Goal: Task Accomplishment & Management: Use online tool/utility

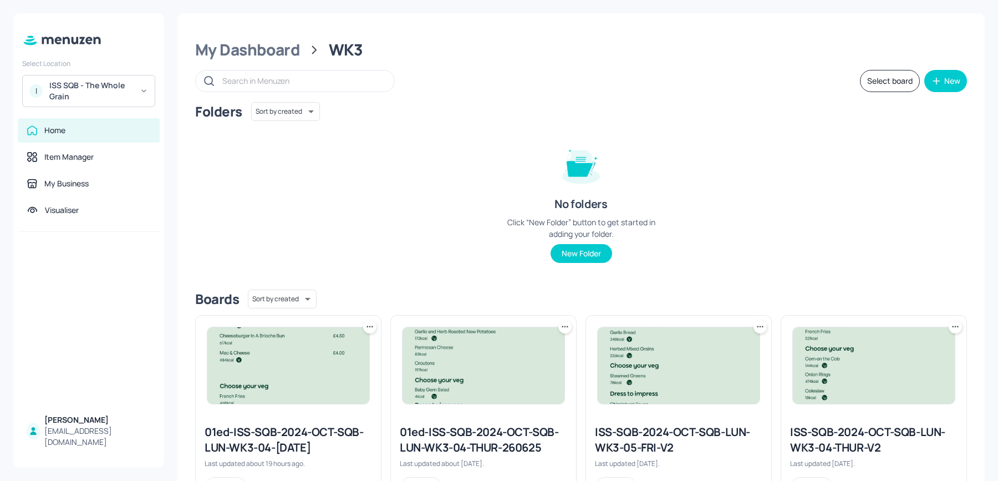
click at [120, 87] on div "ISS SQB - The Whole Grain" at bounding box center [91, 91] width 84 height 22
click at [95, 108] on div "Select Location I ISS SQB - The Whole Grain Home Item Manager My Business Visua…" at bounding box center [88, 240] width 151 height 454
click at [86, 92] on div "ISS SQB - The Whole Grain" at bounding box center [91, 91] width 84 height 22
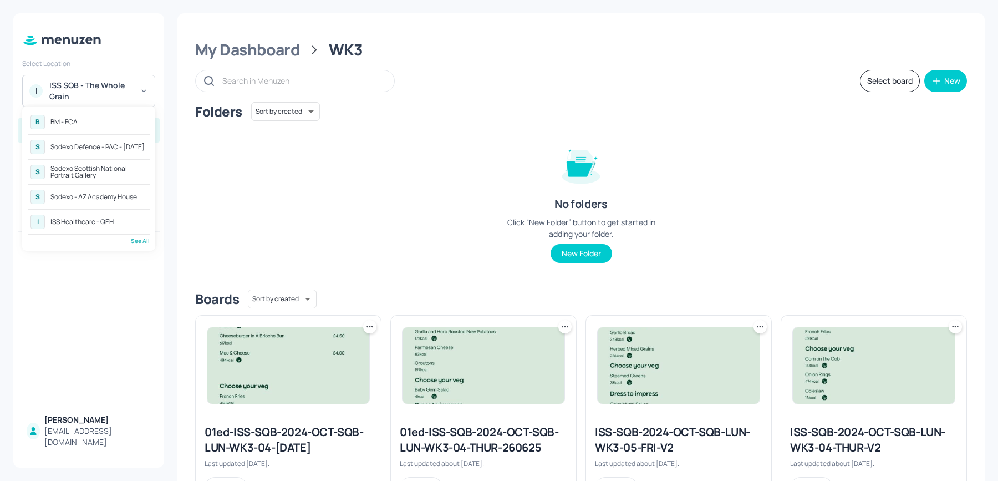
click at [101, 218] on div "ISS Healthcare - QEH" at bounding box center [81, 221] width 63 height 7
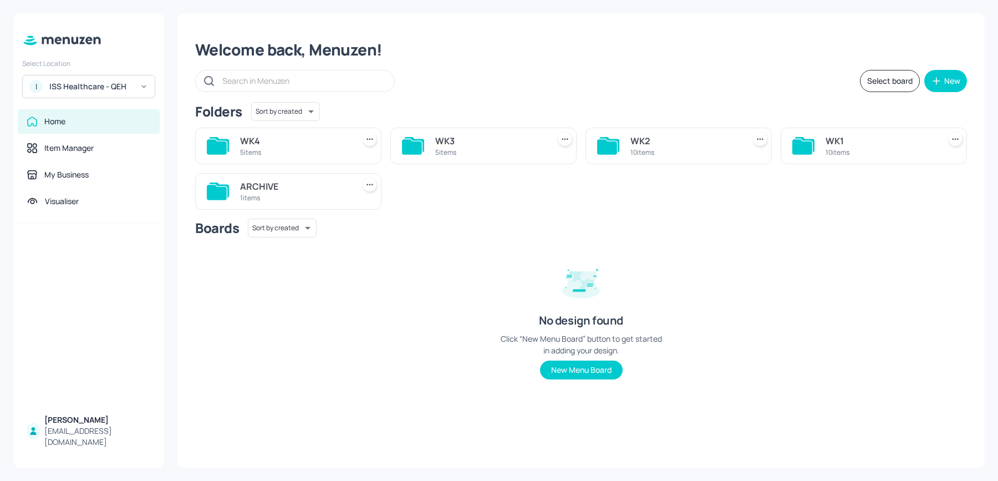
click at [454, 160] on div "WK3 5 items" at bounding box center [483, 146] width 186 height 37
click at [445, 145] on div "WK3" at bounding box center [490, 140] width 110 height 13
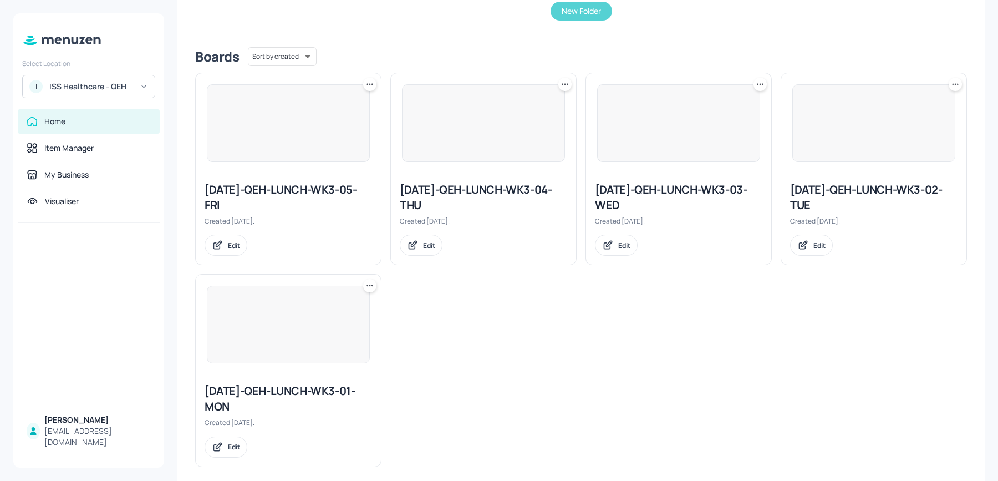
scroll to position [253, 0]
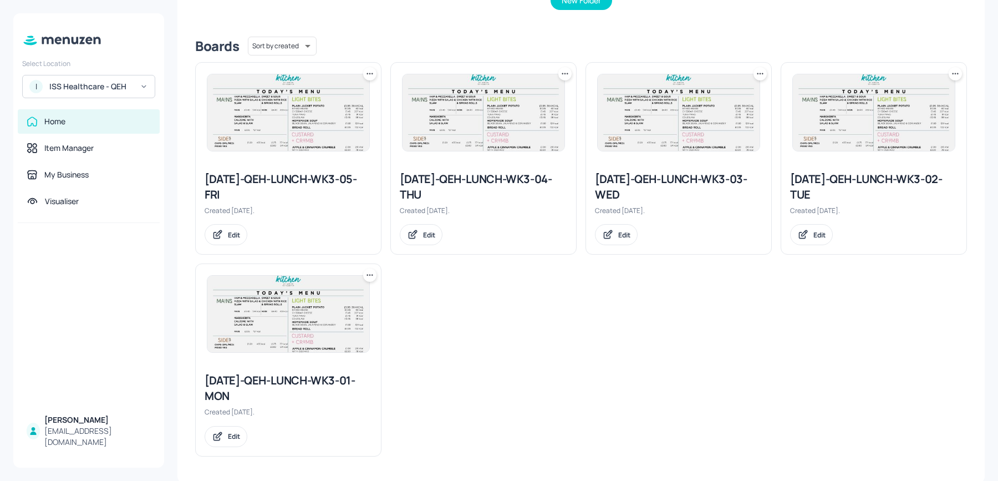
click at [370, 274] on icon at bounding box center [369, 274] width 11 height 11
click at [333, 313] on div "Duplicate" at bounding box center [327, 315] width 89 height 19
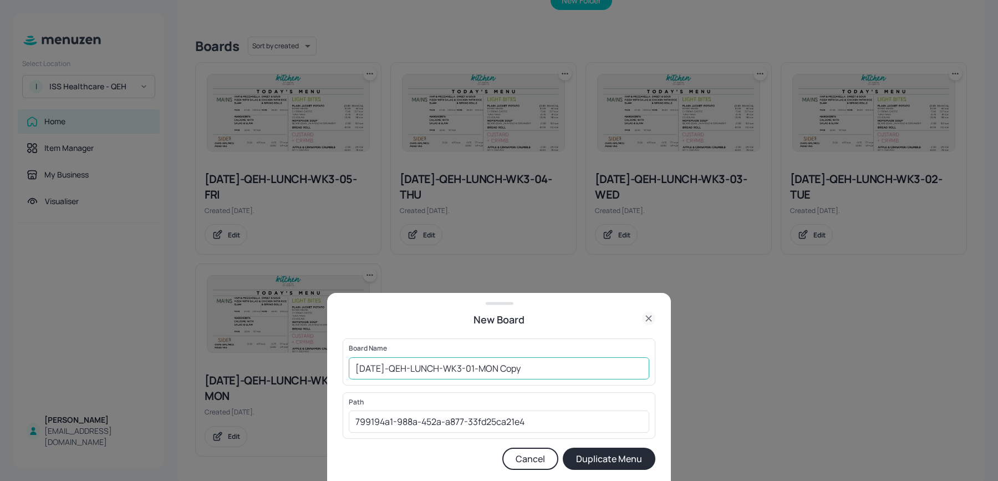
click at [352, 369] on input "2025-JUL-QEH-LUNCH-WK3-01-MON Copy" at bounding box center [499, 368] width 301 height 22
drag, startPoint x: 531, startPoint y: 368, endPoint x: 599, endPoint y: 369, distance: 67.7
click at [599, 369] on input "01ed-2025-JUL-QEH-LUNCH-WK3-01-MON Copy" at bounding box center [499, 368] width 301 height 22
type input "01ed-2025-[DATE]-QEH-LUNCH-WK3-01-[DATE]"
click at [563, 447] on button "Duplicate Menu" at bounding box center [609, 458] width 93 height 22
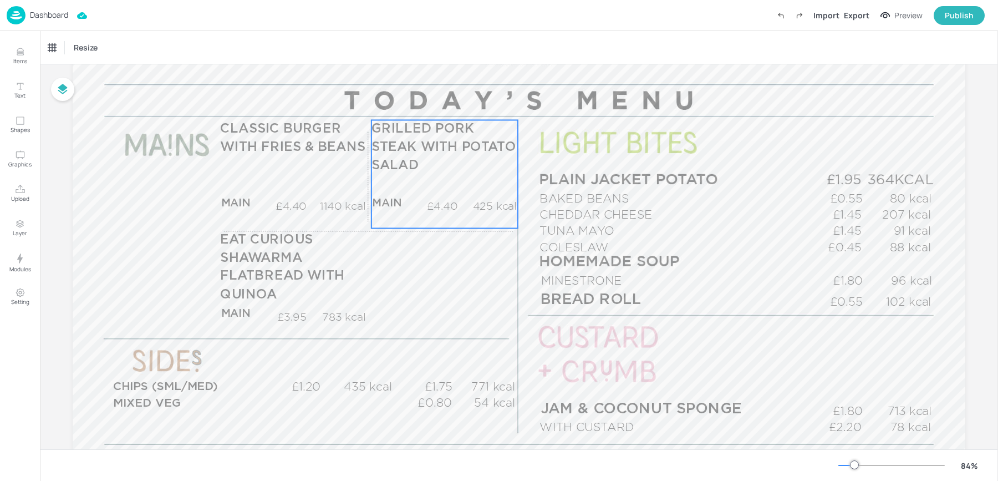
scroll to position [164, 0]
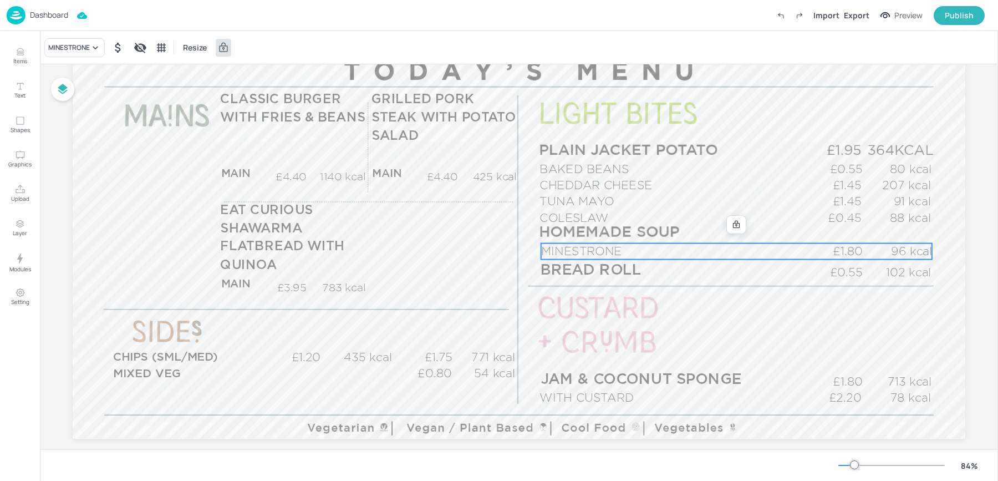
click at [576, 247] on span "MINESTRONE" at bounding box center [581, 251] width 81 height 13
click at [55, 50] on div "MINESTRONE" at bounding box center [69, 48] width 42 height 10
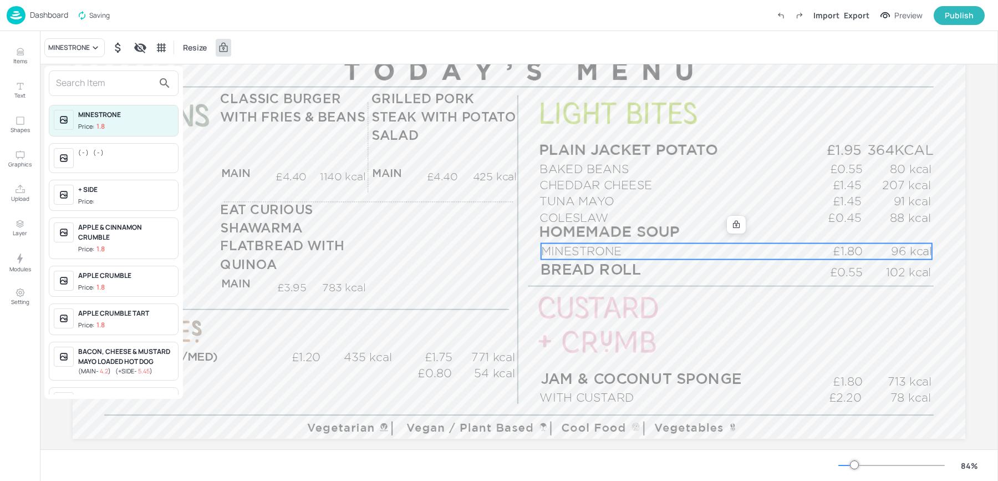
click at [77, 85] on input "text" at bounding box center [105, 83] width 98 height 18
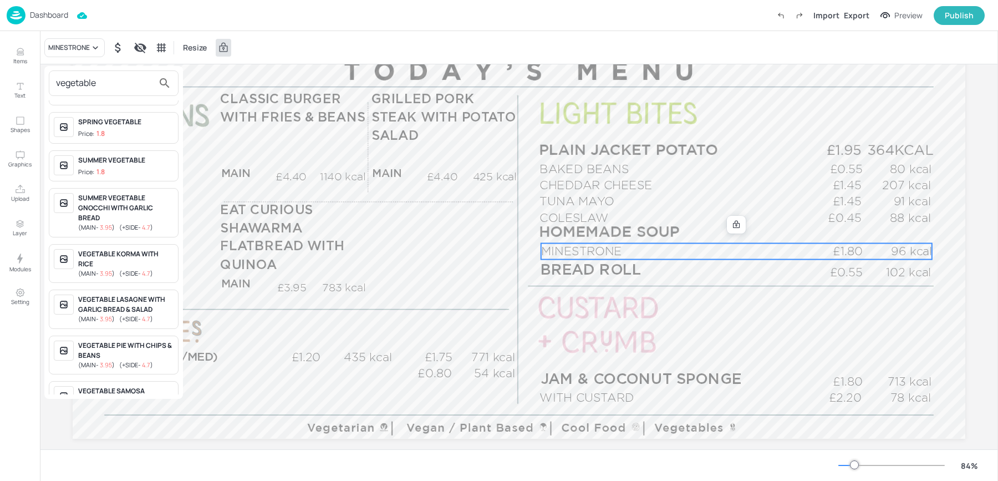
scroll to position [217, 0]
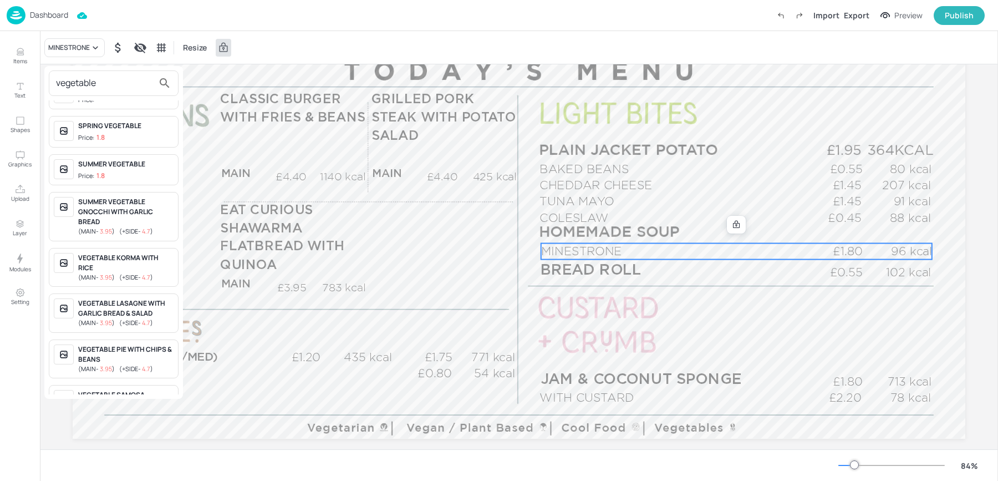
type input "vegetable"
click at [100, 162] on div "SUMMER VEGETABLE" at bounding box center [125, 164] width 95 height 10
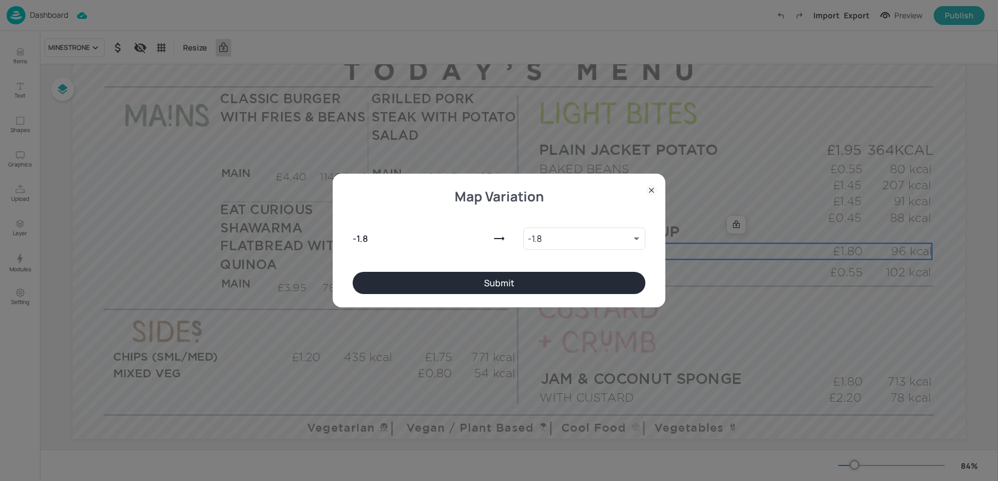
click at [533, 290] on button "Submit" at bounding box center [499, 283] width 293 height 22
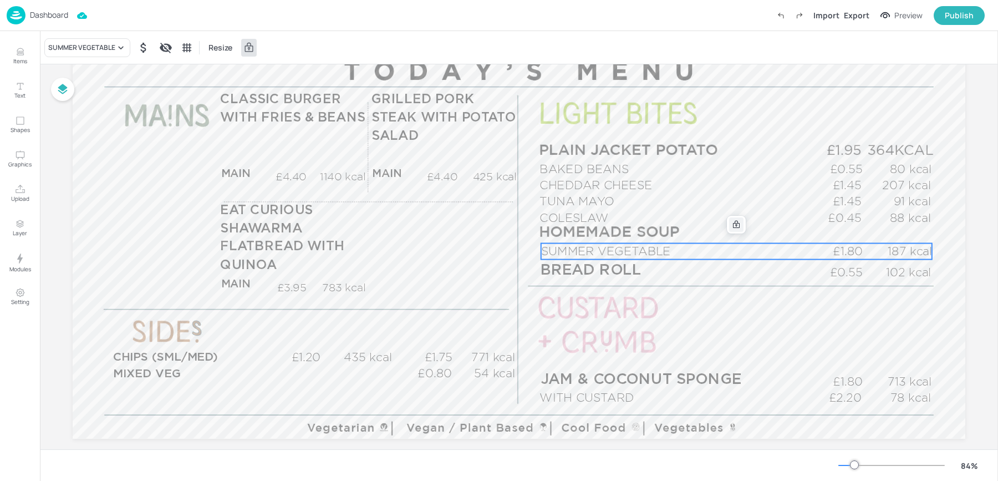
click at [736, 227] on icon at bounding box center [736, 224] width 9 height 9
click at [726, 223] on icon "Edit Item" at bounding box center [728, 224] width 5 height 5
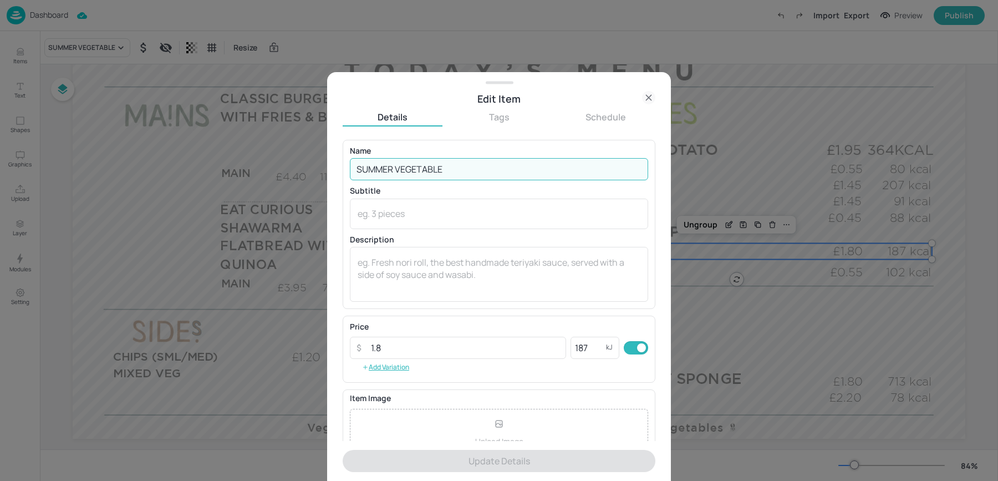
drag, startPoint x: 396, startPoint y: 172, endPoint x: 312, endPoint y: 159, distance: 86.0
click at [322, 160] on div "Edit Item Details Tags Schedule Name SUMMER VEGETABLE ​ Subtitle x ​ Descriptio…" at bounding box center [499, 240] width 998 height 481
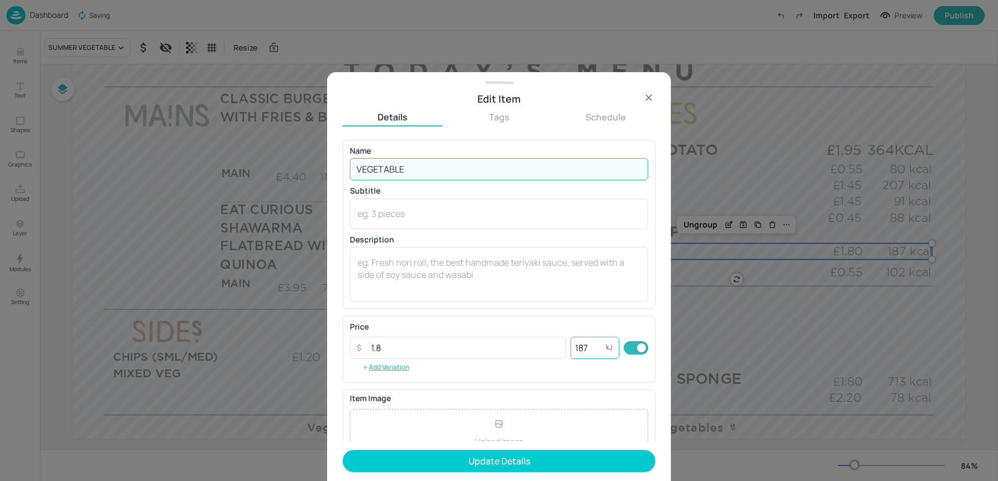
type input "VEGETABLE"
click at [578, 349] on input "187" at bounding box center [588, 348] width 35 height 22
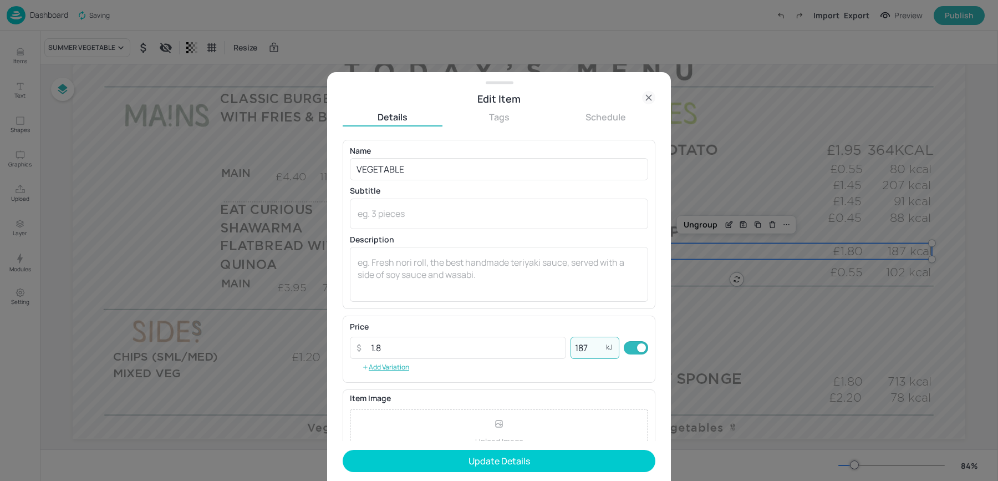
click at [578, 349] on input "187" at bounding box center [588, 348] width 35 height 22
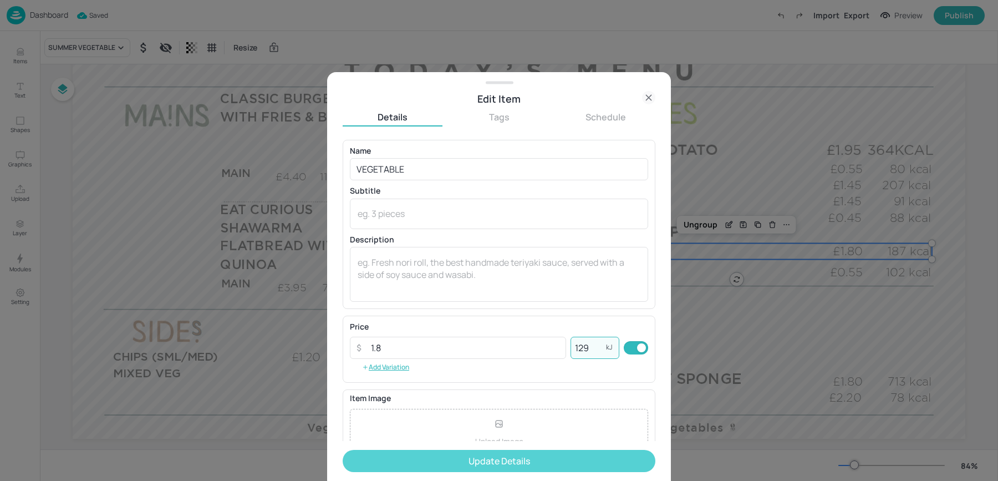
type input "129"
click at [471, 454] on button "Update Details" at bounding box center [499, 461] width 313 height 22
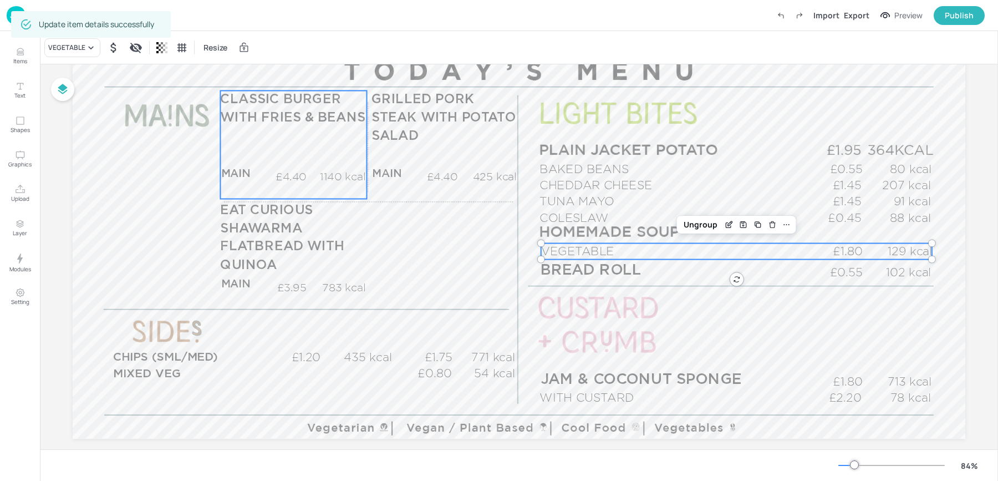
click at [283, 154] on div "CLASSIC BURGER WITH FRIES & BEANS MAIN £4.40 1140 kcal +SIDE £5.45 kcal" at bounding box center [293, 144] width 146 height 108
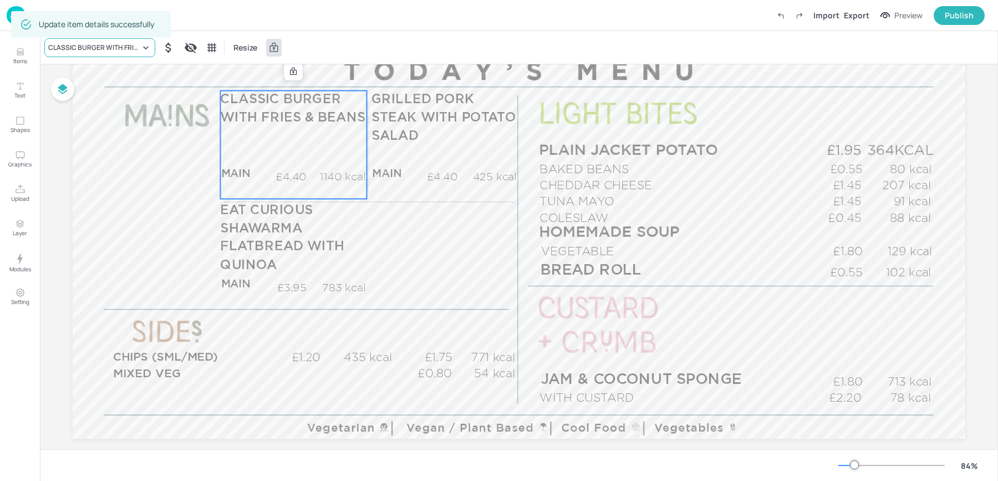
click at [79, 47] on div "CLASSIC BURGER WITH FRIES & BEANS" at bounding box center [94, 48] width 92 height 10
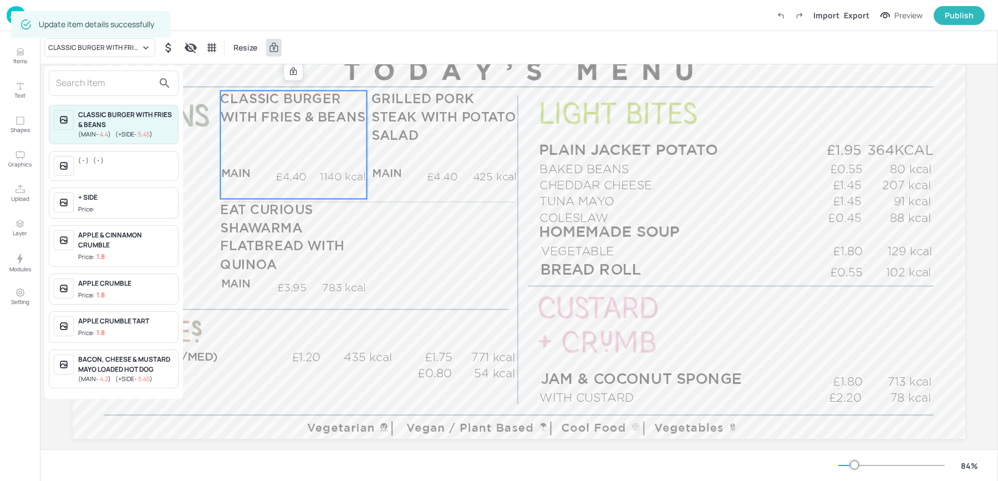
click at [87, 76] on input "text" at bounding box center [105, 83] width 98 height 18
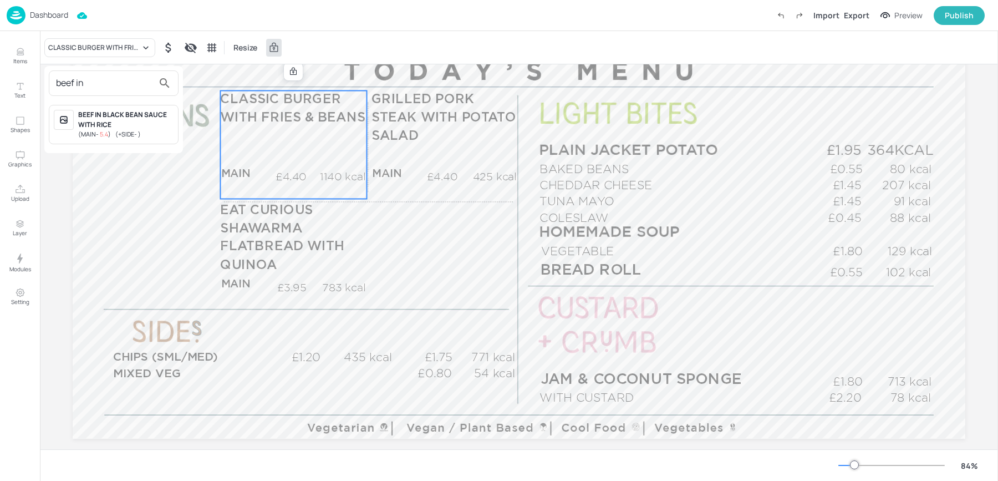
type input "beef in"
click at [105, 124] on div "BEEF IN BLACK BEAN SAUCE WITH RICE" at bounding box center [125, 120] width 95 height 20
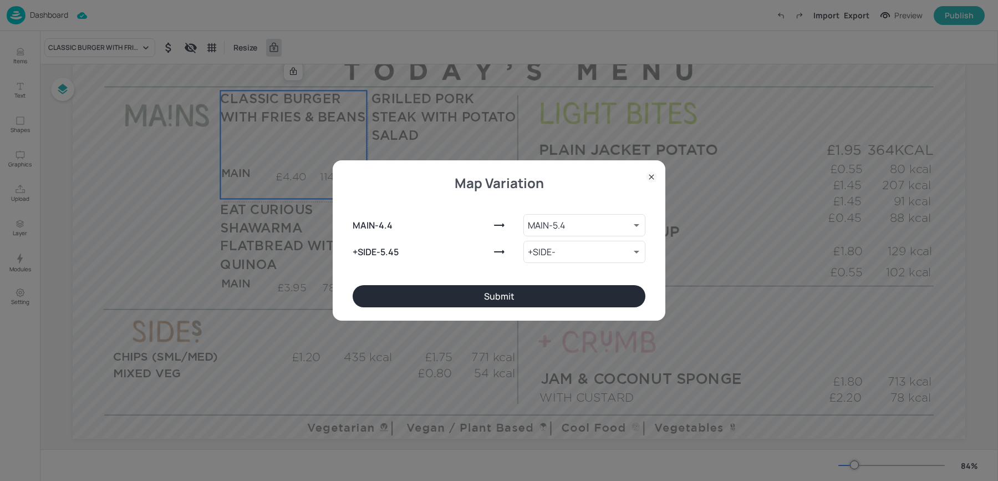
click at [516, 308] on div "Map Variation MAIN - 4.4 MAIN - 5.4 9257076 ​ +SIDE - 5.45 +SIDE - 9257077 ​ Su…" at bounding box center [499, 240] width 333 height 160
click at [496, 299] on button "Submit" at bounding box center [499, 296] width 293 height 22
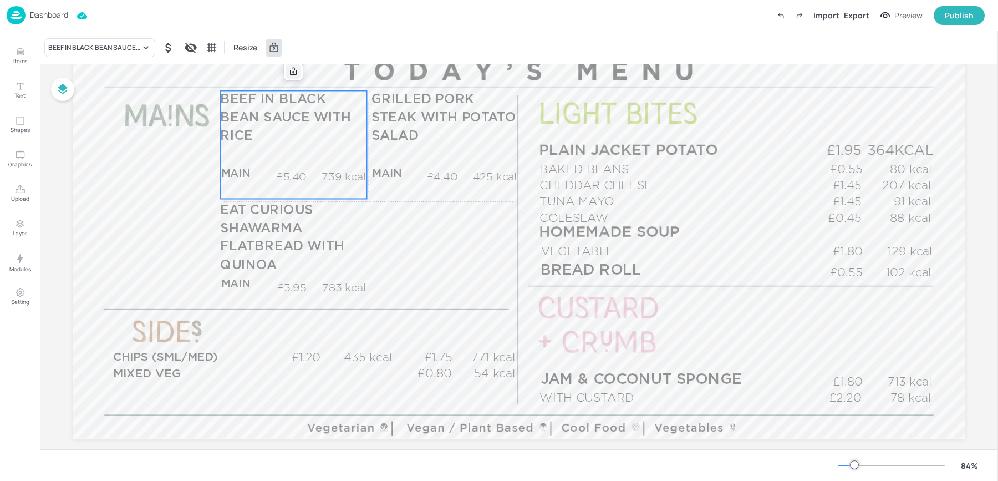
click at [289, 75] on icon at bounding box center [293, 71] width 9 height 9
click at [279, 76] on div "Edit Item" at bounding box center [286, 71] width 14 height 14
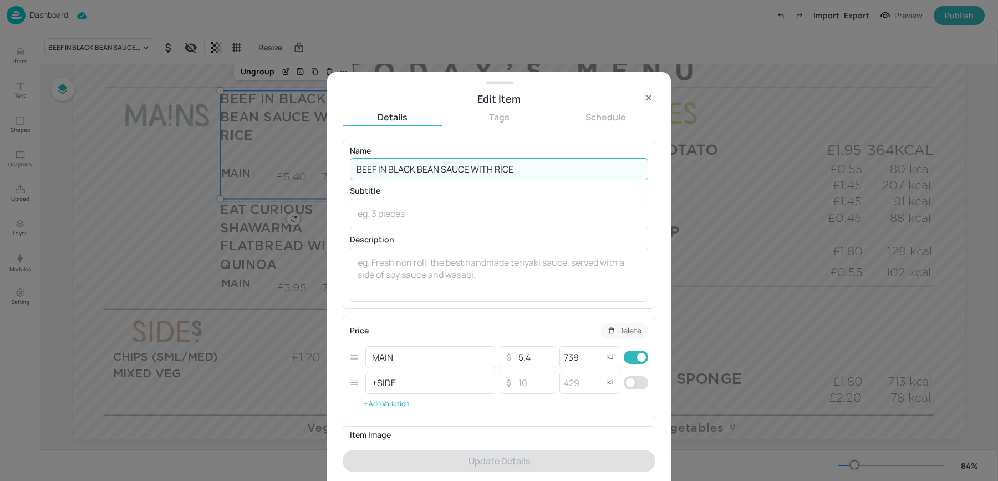
drag, startPoint x: 470, startPoint y: 166, endPoint x: 549, endPoint y: 175, distance: 79.2
click at [549, 175] on input "BEEF IN BLACK BEAN SAUCE WITH RICE" at bounding box center [499, 169] width 298 height 22
click at [472, 170] on input "BEEF IN BLACK BEAN SAUCE WITH RICE" at bounding box center [499, 169] width 298 height 22
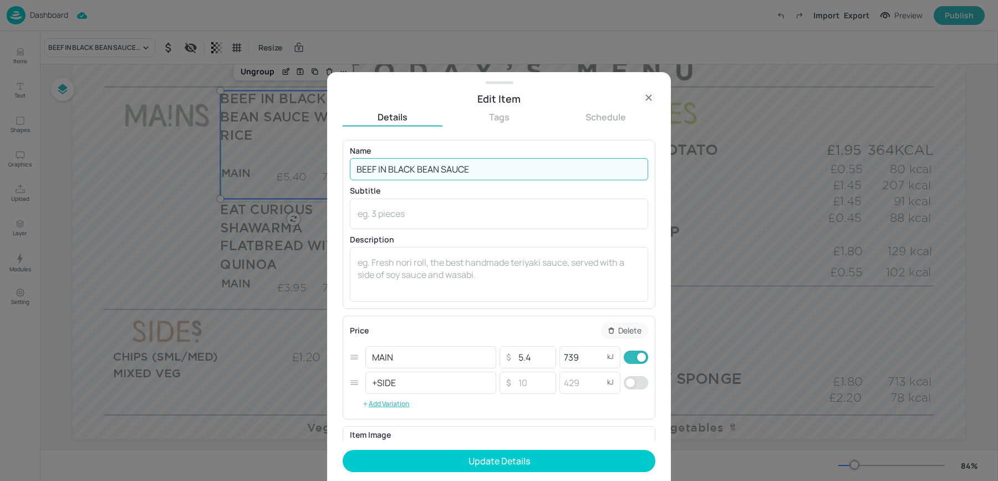
type input "BEEF IN BLACK BEAN SAUCE"
click at [343, 450] on button "Update Details" at bounding box center [499, 461] width 313 height 22
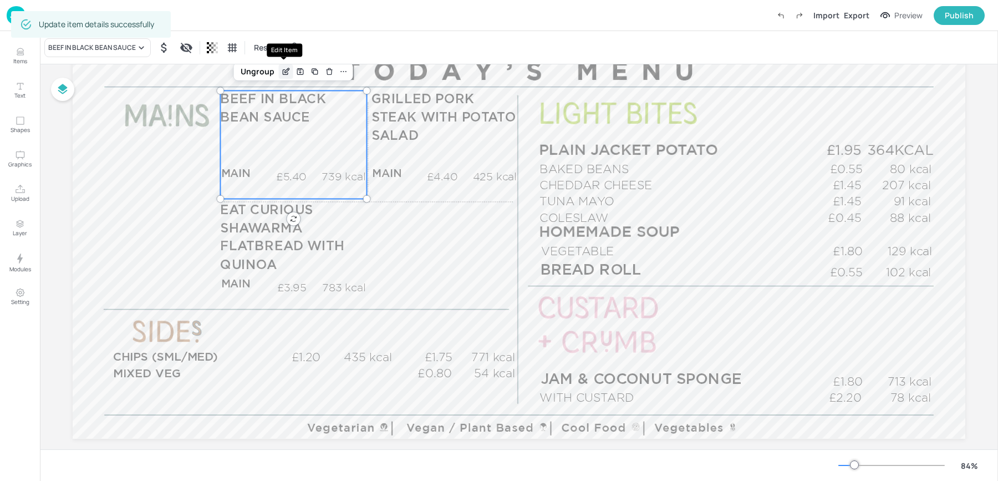
click at [287, 73] on icon "Edit Item" at bounding box center [285, 71] width 9 height 9
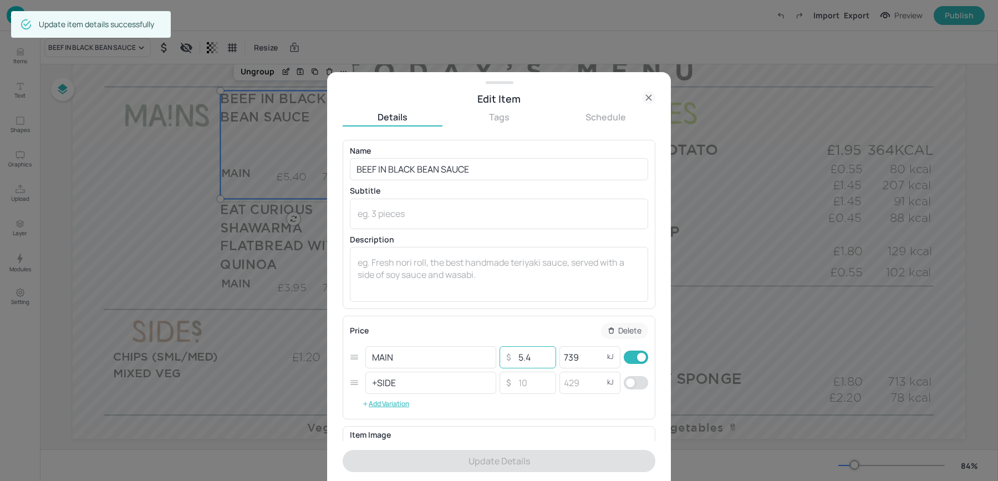
click at [536, 358] on input "5.4" at bounding box center [533, 357] width 39 height 22
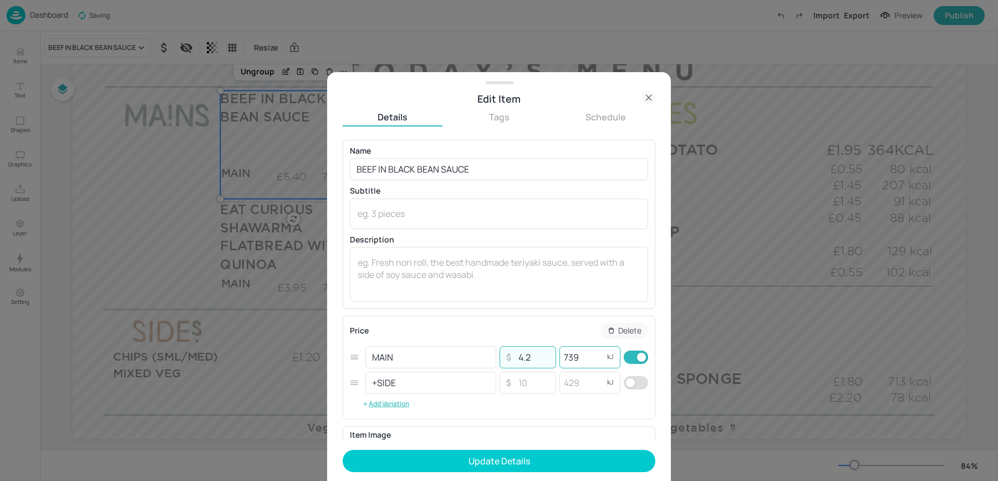
type input "4.2"
click at [589, 361] on input "739" at bounding box center [581, 357] width 44 height 22
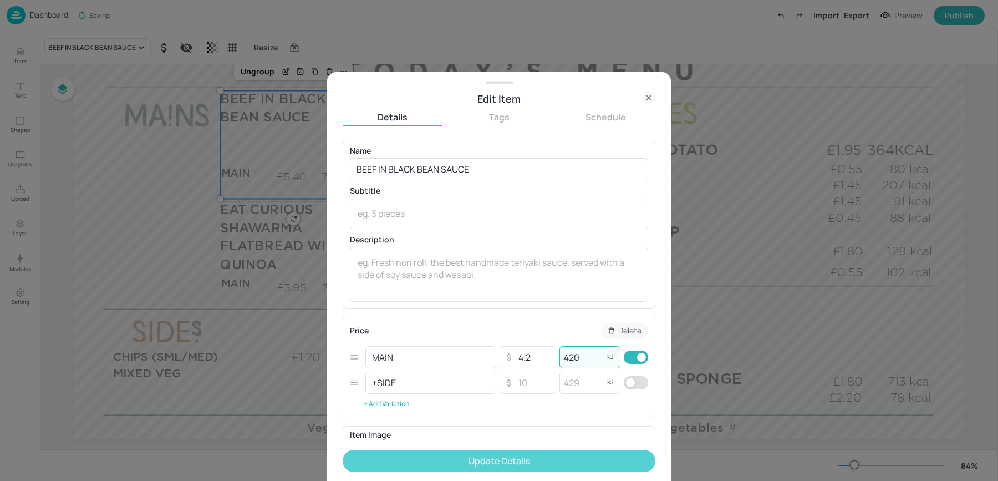
type input "420"
click at [477, 460] on button "Update Details" at bounding box center [499, 461] width 313 height 22
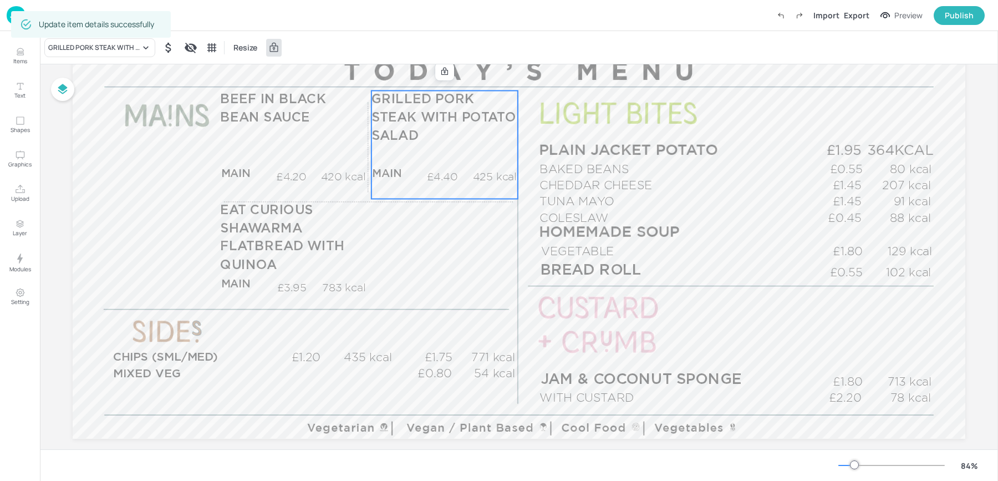
click at [415, 143] on p "GRILLED PORK STEAK WITH POTATO SALAD" at bounding box center [444, 117] width 146 height 55
click at [90, 46] on div "GRILLED PORK STEAK WITH POTATO SALAD" at bounding box center [94, 48] width 92 height 10
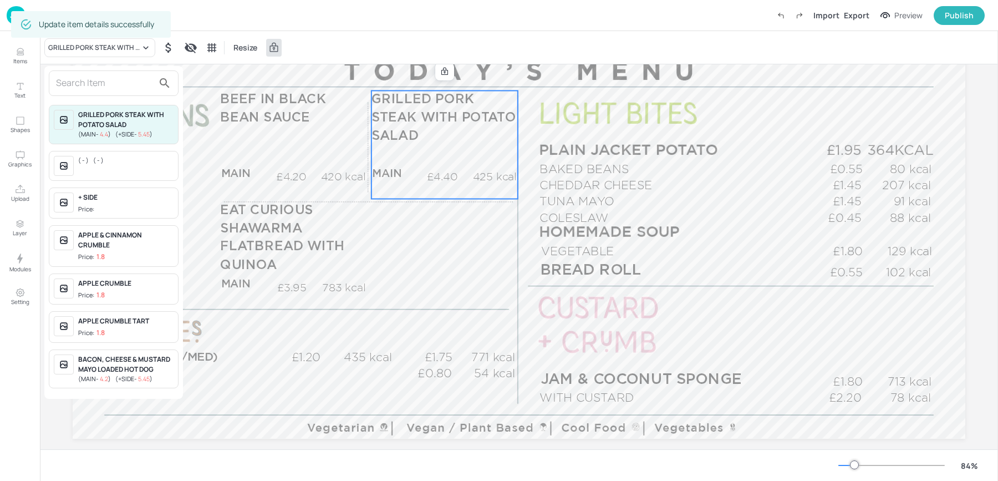
click at [78, 85] on input "text" at bounding box center [105, 83] width 98 height 18
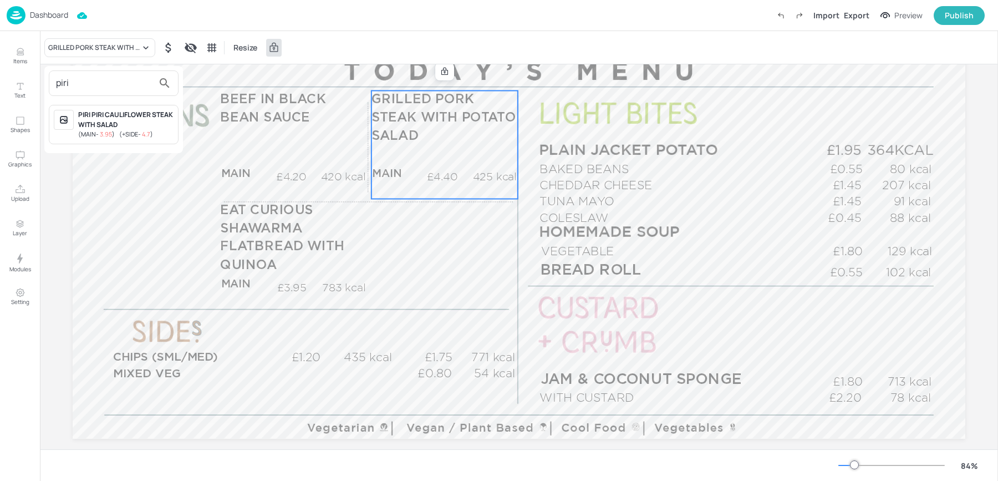
type input "piri"
click at [15, 60] on div at bounding box center [499, 240] width 998 height 481
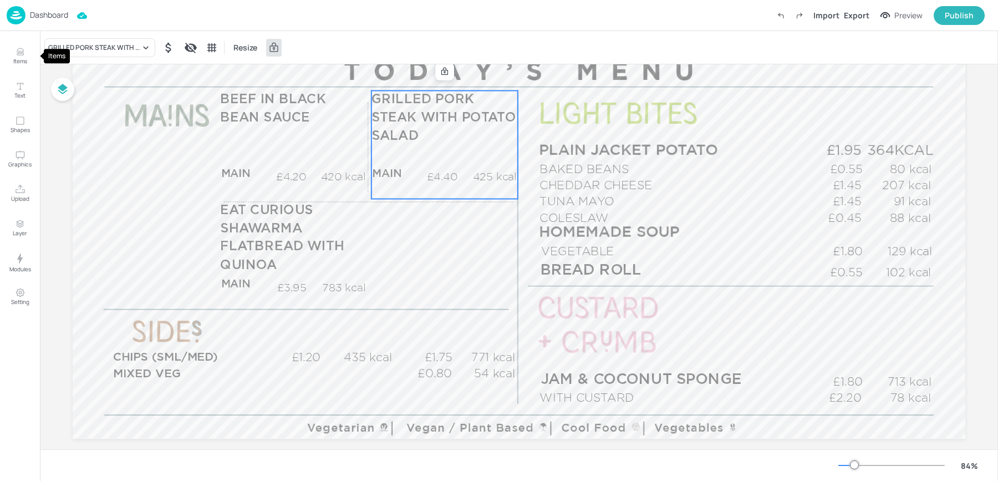
click at [15, 60] on p "Items" at bounding box center [20, 61] width 14 height 8
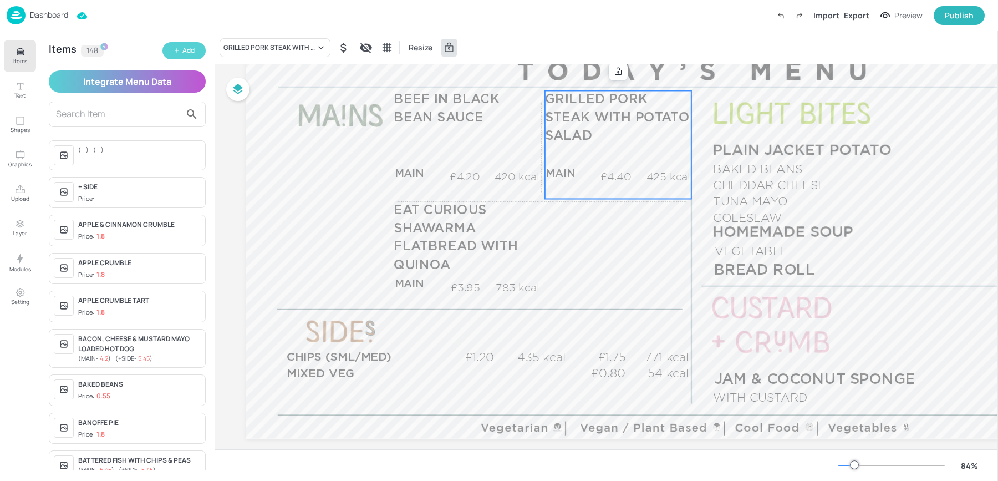
click at [185, 45] on button "Add" at bounding box center [183, 50] width 43 height 17
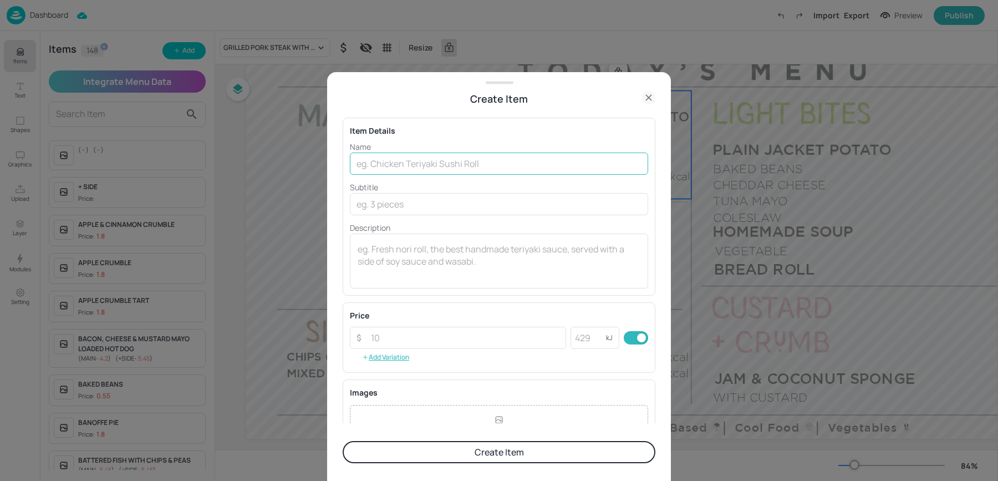
click at [463, 173] on input "text" at bounding box center [499, 163] width 298 height 22
type input "P"
type input "PIRI PIRI CHICKEN LEG"
click at [379, 353] on button "Add Variation" at bounding box center [386, 357] width 72 height 17
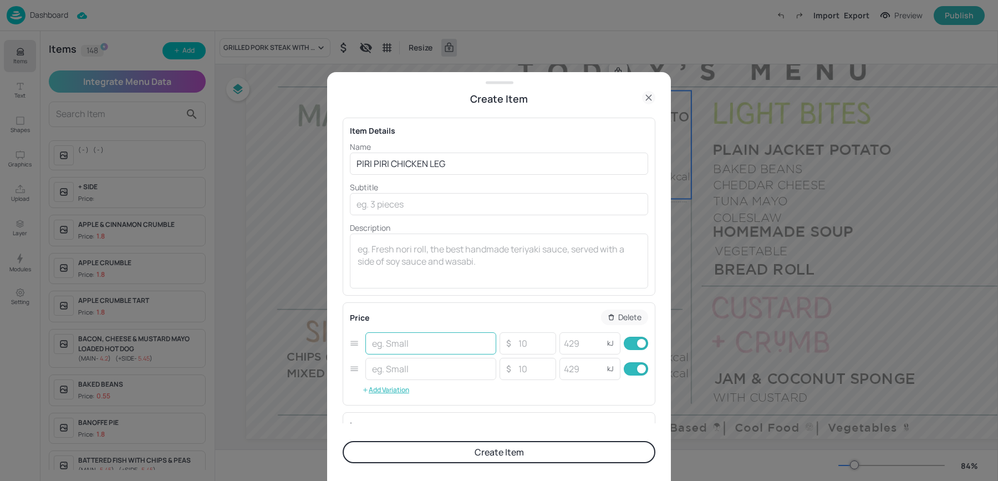
click at [395, 340] on input "text" at bounding box center [430, 343] width 131 height 22
type input "MAIN"
click at [381, 365] on input "text" at bounding box center [430, 369] width 131 height 22
type input "+SIDE"
click at [524, 342] on input "number" at bounding box center [533, 343] width 39 height 22
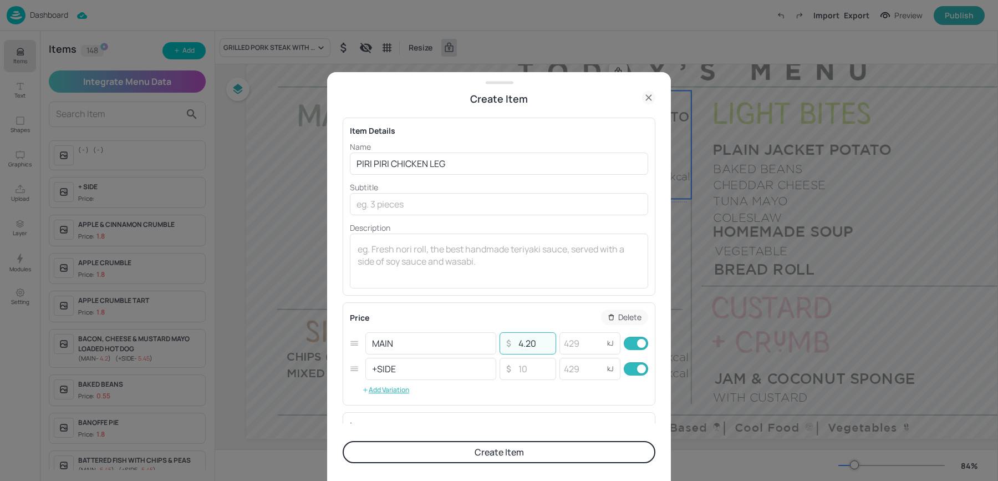
type input "4.20"
type input "374"
click at [523, 371] on input "number" at bounding box center [533, 369] width 39 height 22
type input "22"
click at [582, 369] on input "number" at bounding box center [581, 369] width 44 height 22
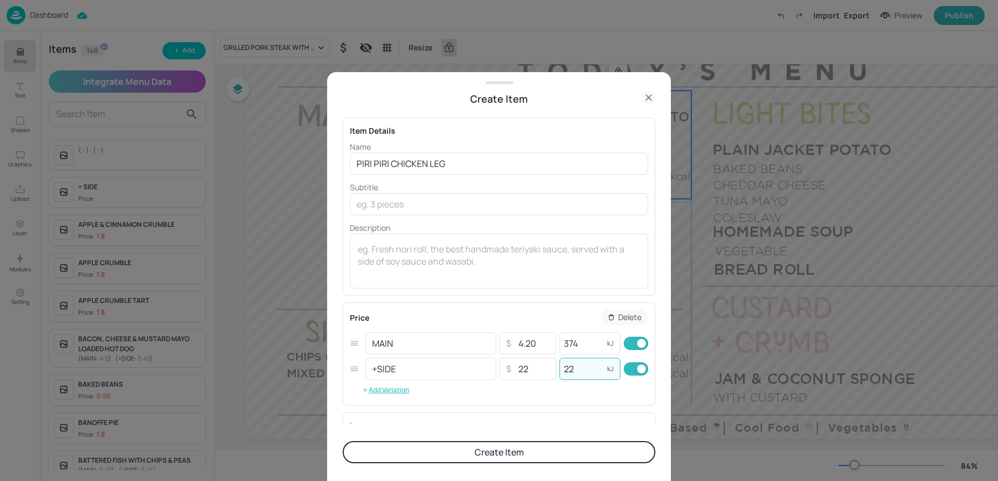
type input "22"
click at [530, 294] on div "Item Details Name PIRI PIRI CHICKEN LEG ​ Subtitle ​ Description x ​" at bounding box center [499, 207] width 313 height 178
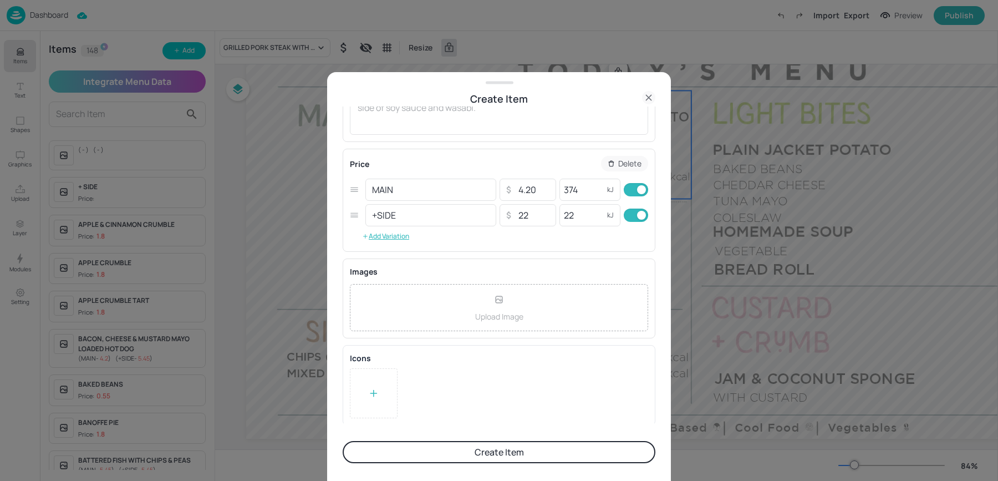
click at [436, 460] on button "Create Item" at bounding box center [499, 452] width 313 height 22
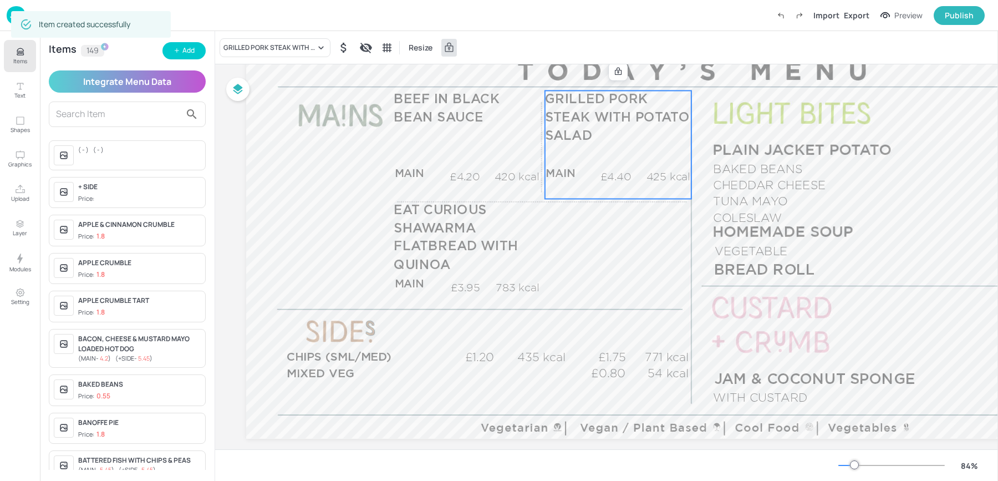
scroll to position [154, 0]
click at [247, 47] on div "GRILLED PORK STEAK WITH POTATO SALAD" at bounding box center [269, 48] width 92 height 10
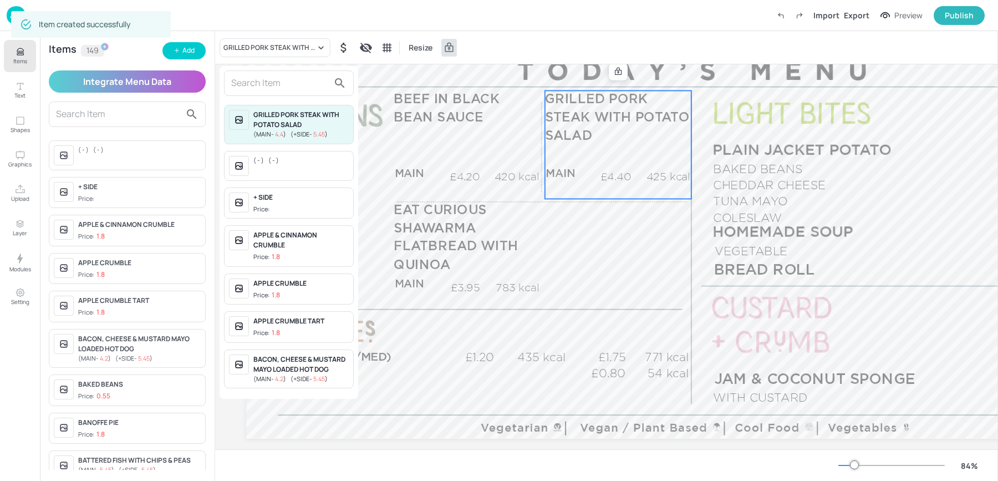
click at [276, 87] on input "text" at bounding box center [280, 83] width 98 height 18
type input "I"
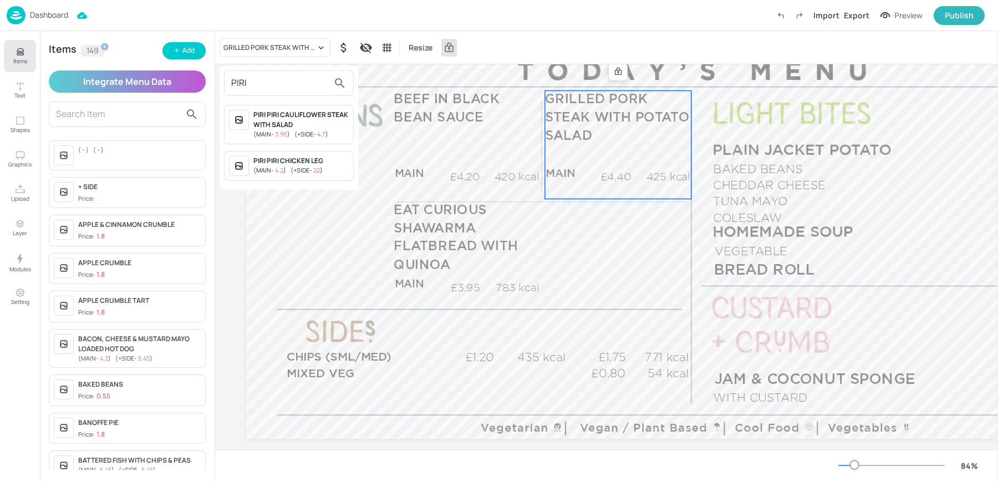
type input "PIRI"
click at [284, 169] on span "( MAIN - 4.2 )" at bounding box center [269, 170] width 33 height 8
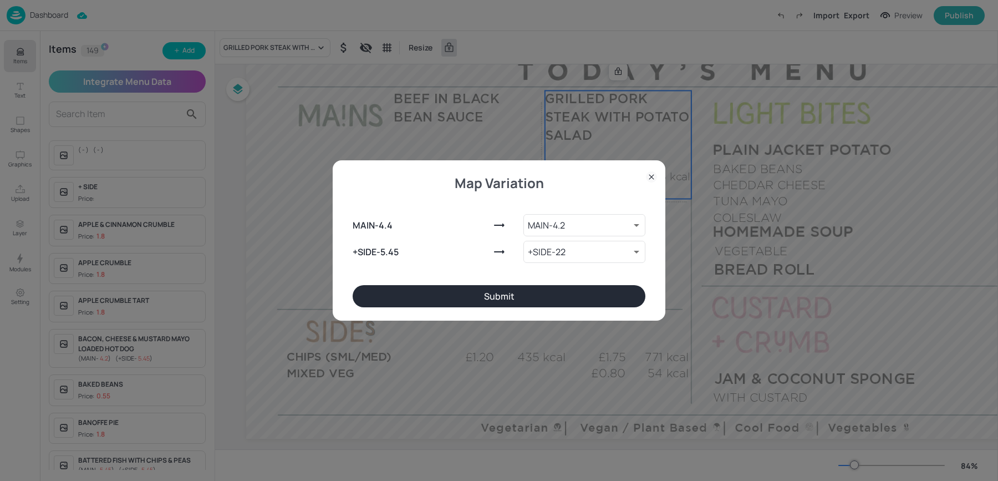
click at [557, 292] on button "Submit" at bounding box center [499, 296] width 293 height 22
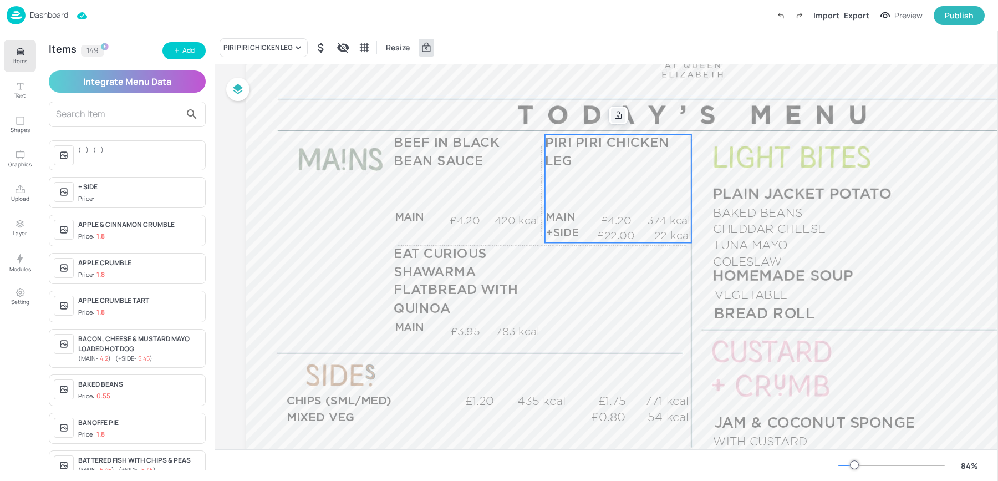
scroll to position [116, 0]
click at [615, 120] on icon at bounding box center [618, 119] width 7 height 8
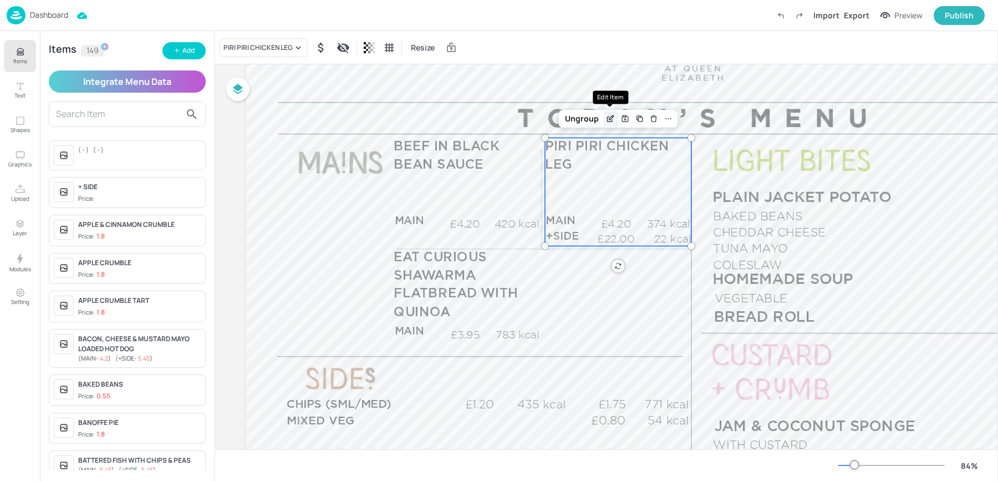
click at [607, 115] on icon "Edit Item" at bounding box center [610, 118] width 9 height 9
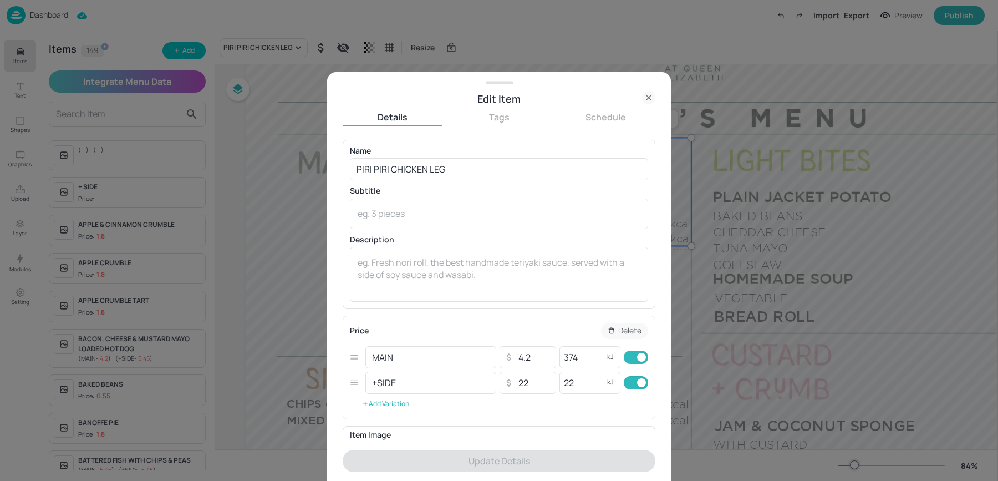
click at [640, 384] on input "checkbox" at bounding box center [642, 382] width 40 height 13
checkbox input "false"
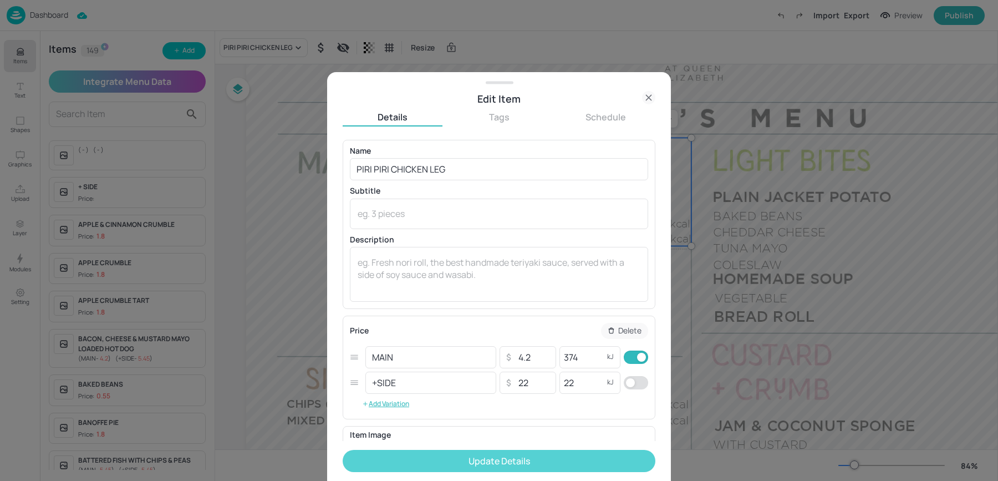
click at [507, 470] on button "Update Details" at bounding box center [499, 461] width 313 height 22
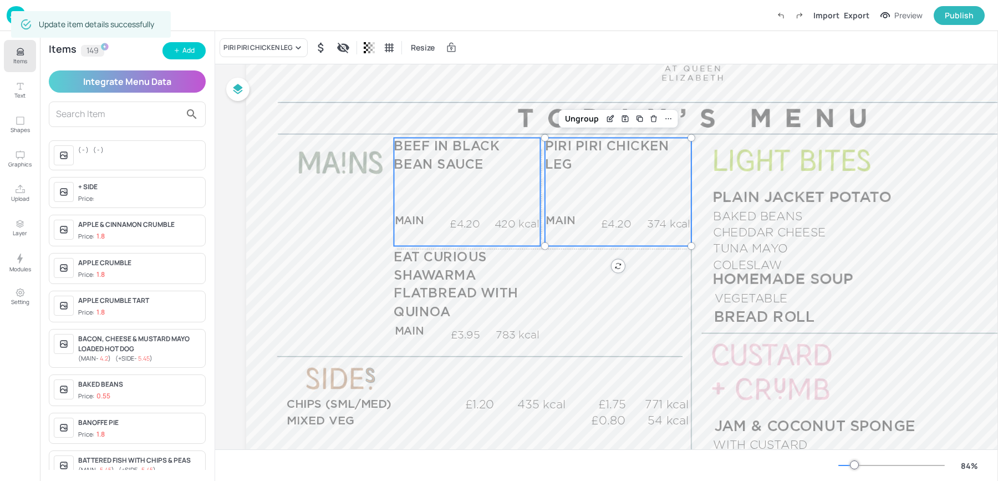
click at [461, 197] on div "BEEF IN BLACK BEAN SAUCE MAIN £4.20 420 kcal +SIDE £0.00 kcal" at bounding box center [467, 192] width 146 height 108
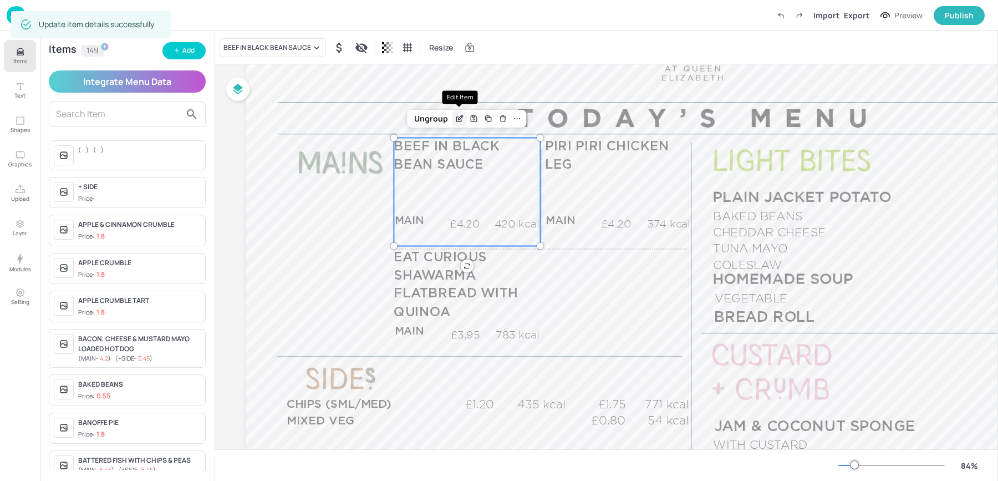
click at [455, 119] on icon "Edit Item" at bounding box center [459, 118] width 9 height 9
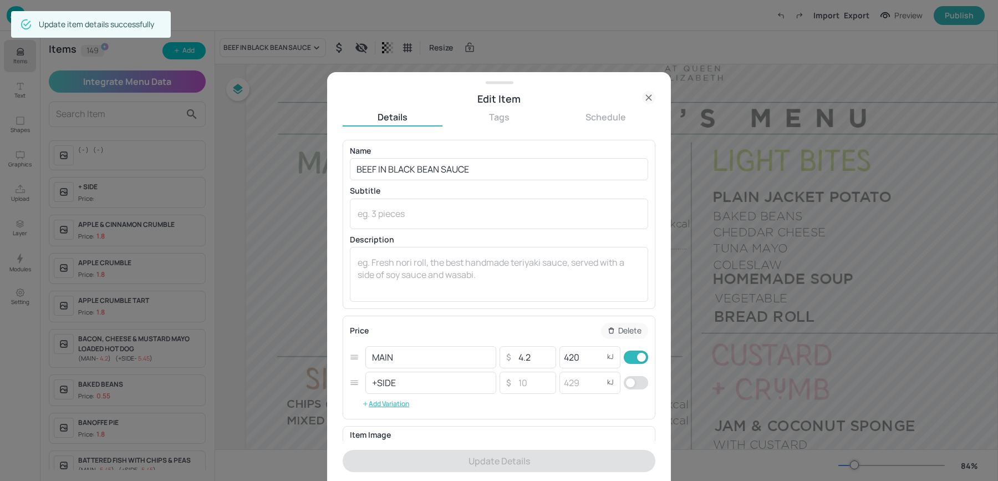
click at [644, 95] on icon at bounding box center [648, 97] width 13 height 13
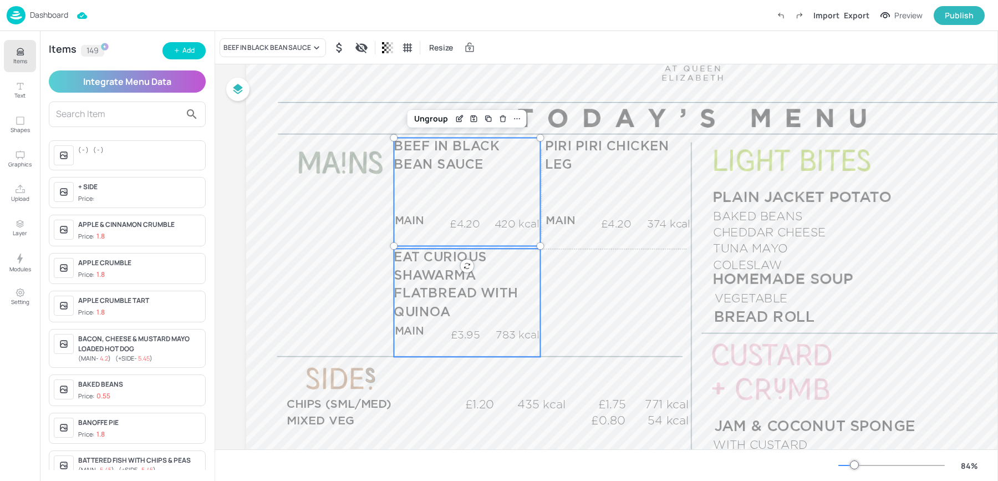
click at [460, 307] on p "EAT CURIOUS SHAWARMA FLATBREAD WITH QUINOA" at bounding box center [467, 284] width 146 height 73
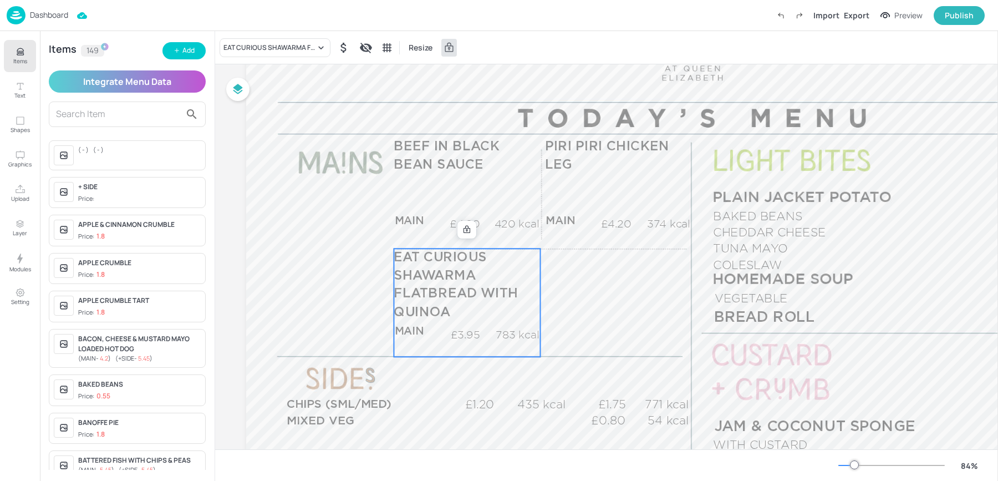
click at [241, 59] on div "EAT CURIOUS SHAWARMA FLATBREAD WITH QUINOA Resize" at bounding box center [606, 47] width 783 height 33
click at [241, 52] on div "EAT CURIOUS SHAWARMA FLATBREAD WITH QUINOA" at bounding box center [269, 48] width 92 height 10
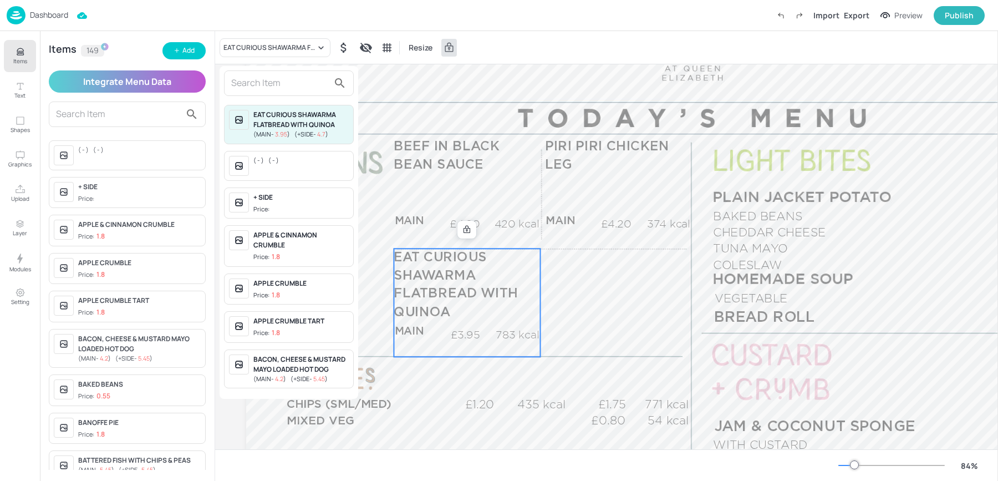
click at [253, 93] on div at bounding box center [289, 83] width 130 height 26
click at [243, 85] on input "text" at bounding box center [280, 83] width 98 height 18
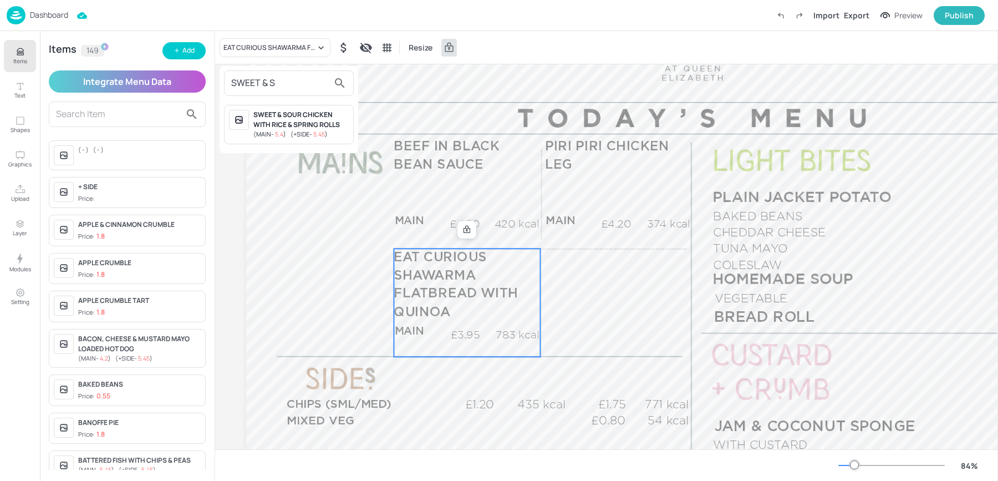
type input "SWEET & S"
click at [169, 53] on div at bounding box center [499, 240] width 998 height 481
click at [174, 52] on icon "button" at bounding box center [177, 50] width 7 height 7
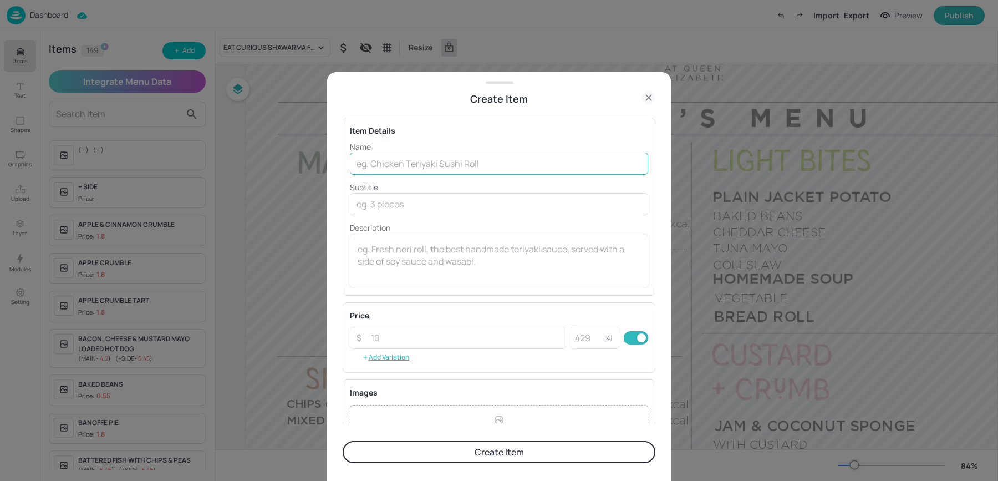
click at [401, 165] on input "text" at bounding box center [499, 163] width 298 height 22
click at [449, 166] on input "Sweet & Sour Vegetables" at bounding box center [499, 163] width 298 height 22
click at [449, 166] on input "s" at bounding box center [499, 163] width 298 height 22
type input "s"
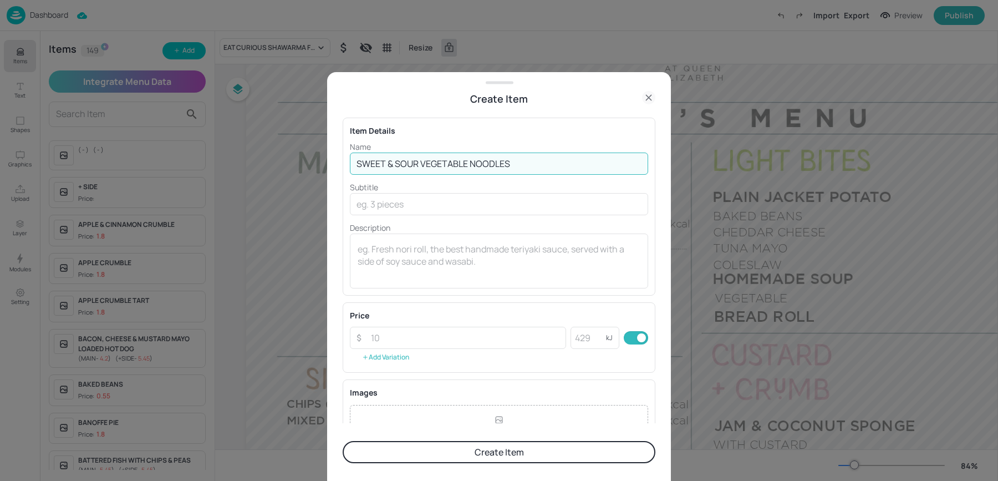
type input "SWEET & SOUR VEGETABLE NOODLES"
click at [387, 352] on button "Add Variation" at bounding box center [386, 357] width 72 height 17
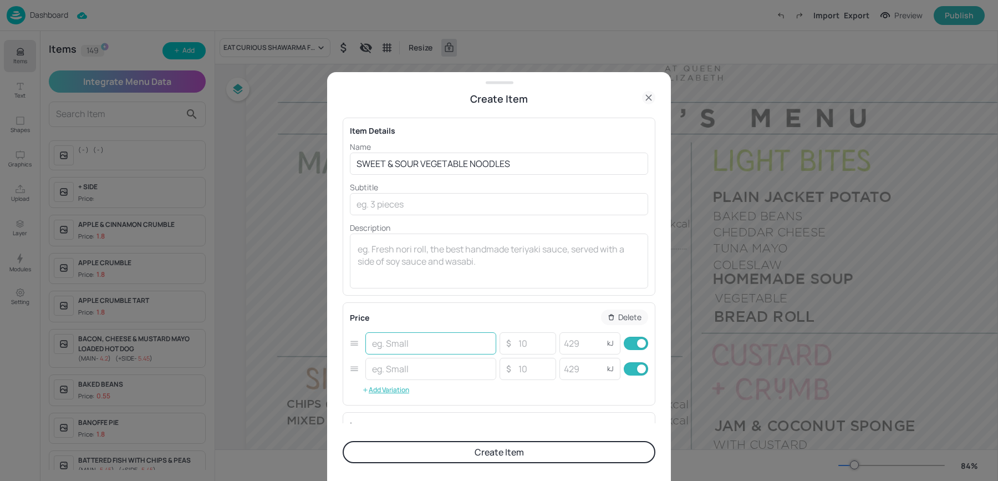
click at [383, 345] on input "text" at bounding box center [430, 343] width 131 height 22
type input "MAINS"
type input "4.20"
type input "426"
click at [418, 369] on input "text" at bounding box center [430, 369] width 131 height 22
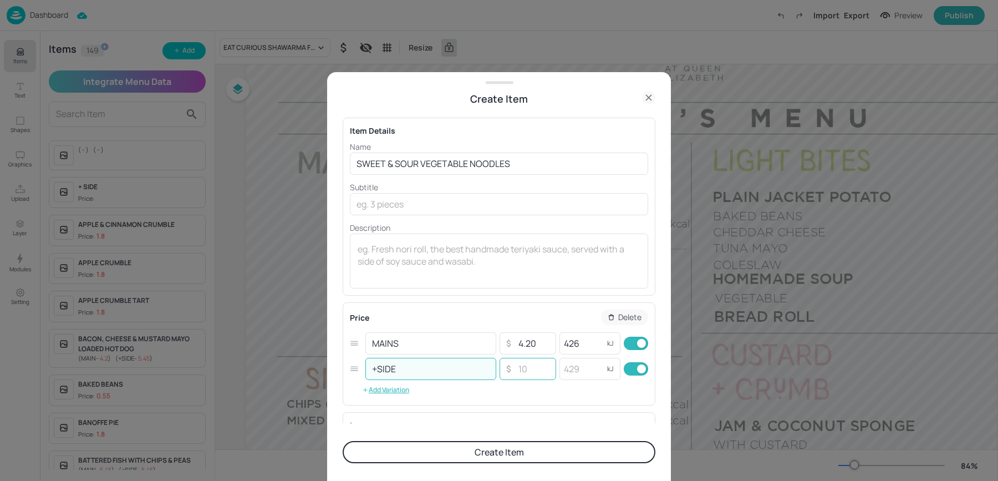
type input "+SIDE"
click at [532, 373] on input "number" at bounding box center [533, 369] width 39 height 22
type input "22"
click at [594, 364] on input "number" at bounding box center [581, 369] width 44 height 22
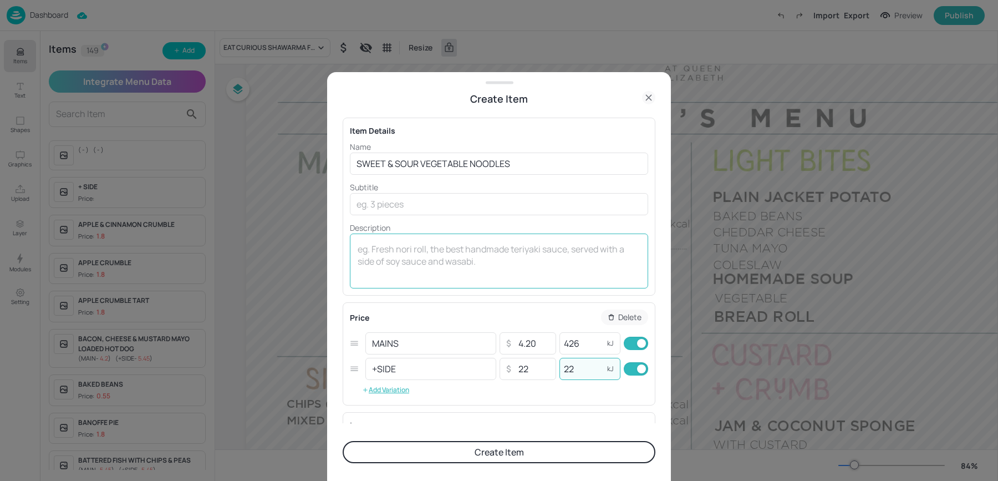
type input "22"
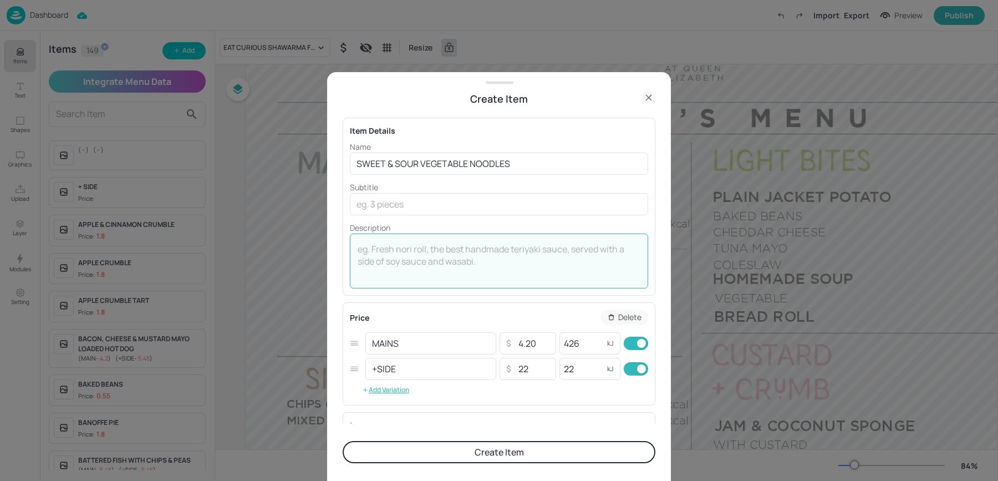
click at [507, 252] on textarea at bounding box center [499, 261] width 283 height 37
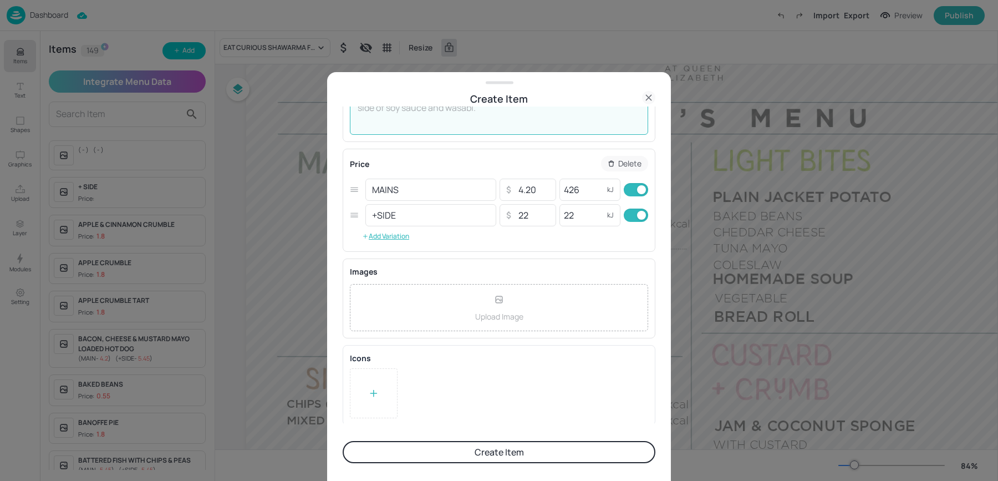
click at [457, 459] on button "Create Item" at bounding box center [499, 452] width 313 height 22
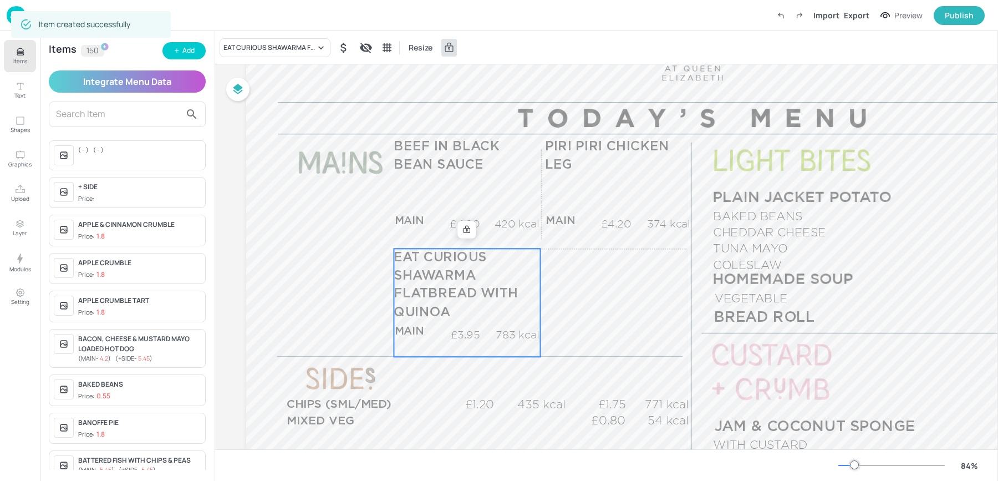
scroll to position [154, 0]
click at [261, 52] on div "EAT CURIOUS SHAWARMA FLATBREAD WITH QUINOA" at bounding box center [269, 48] width 92 height 10
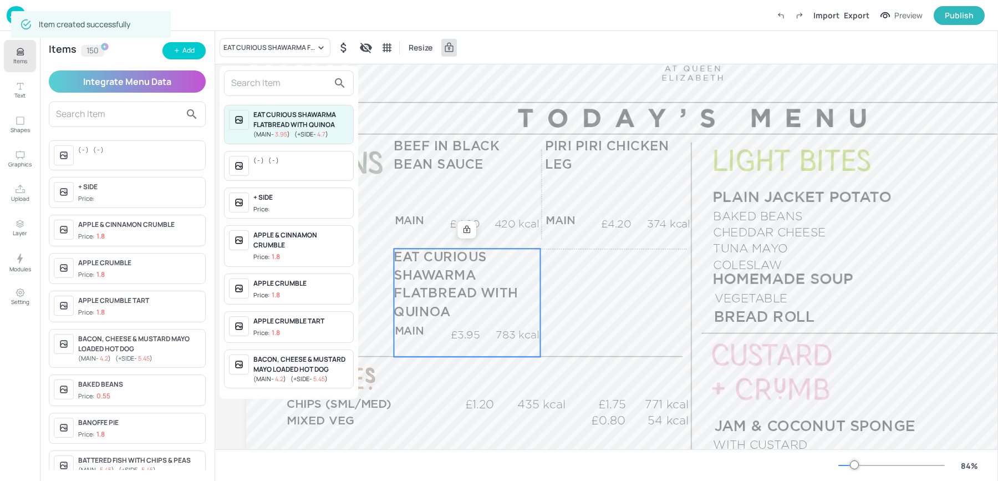
click at [265, 89] on input "text" at bounding box center [280, 83] width 98 height 18
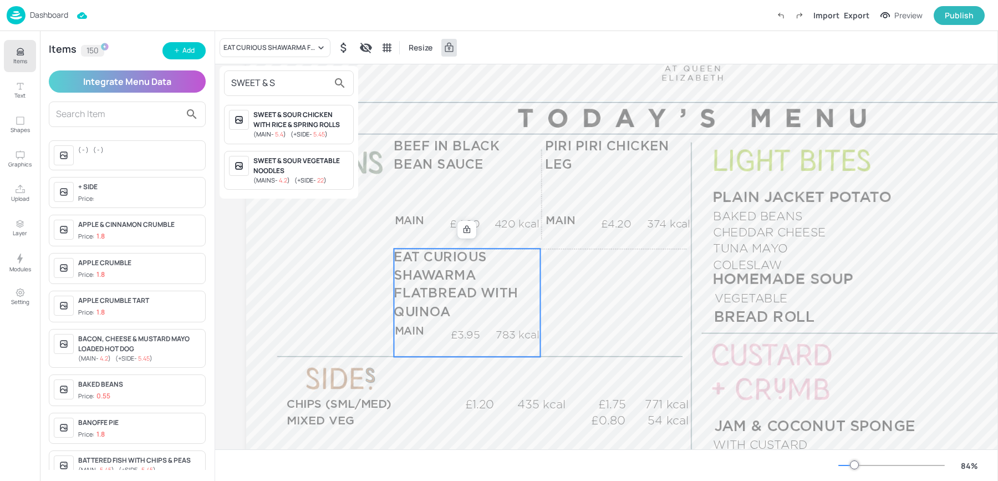
type input "SWEET & S"
click at [296, 176] on span "( +SIDE - 22 )" at bounding box center [310, 180] width 32 height 8
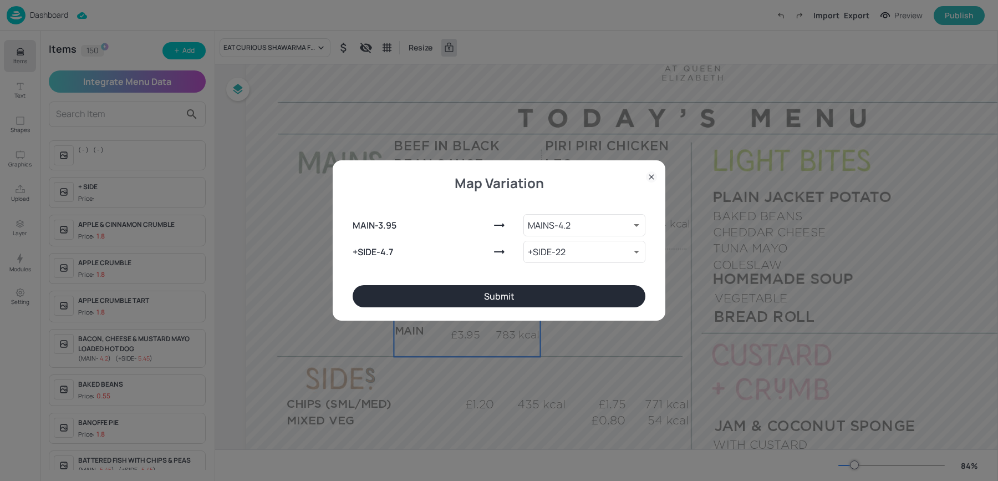
click at [497, 293] on button "Submit" at bounding box center [499, 296] width 293 height 22
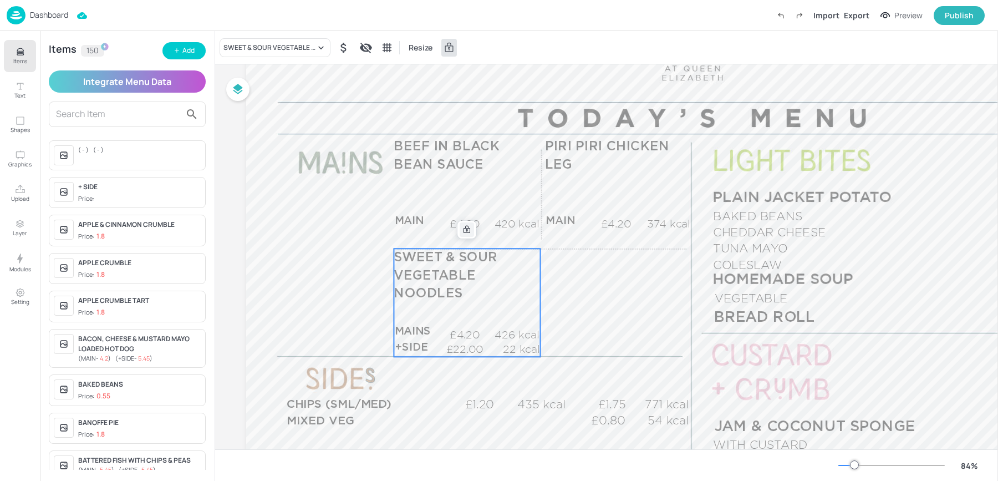
click at [467, 230] on icon at bounding box center [466, 229] width 9 height 9
click at [459, 228] on icon "Edit Item" at bounding box center [459, 229] width 9 height 9
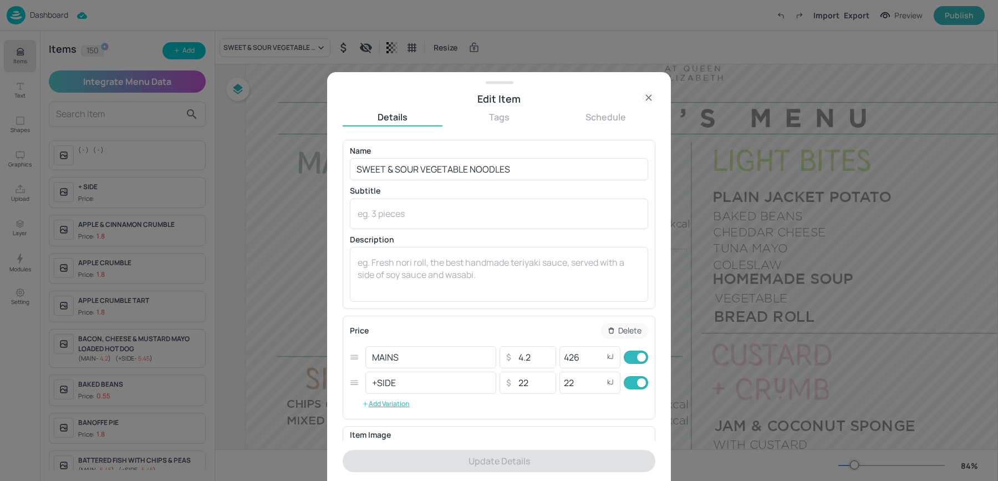
click at [638, 388] on input "checkbox" at bounding box center [642, 382] width 40 height 13
checkbox input "false"
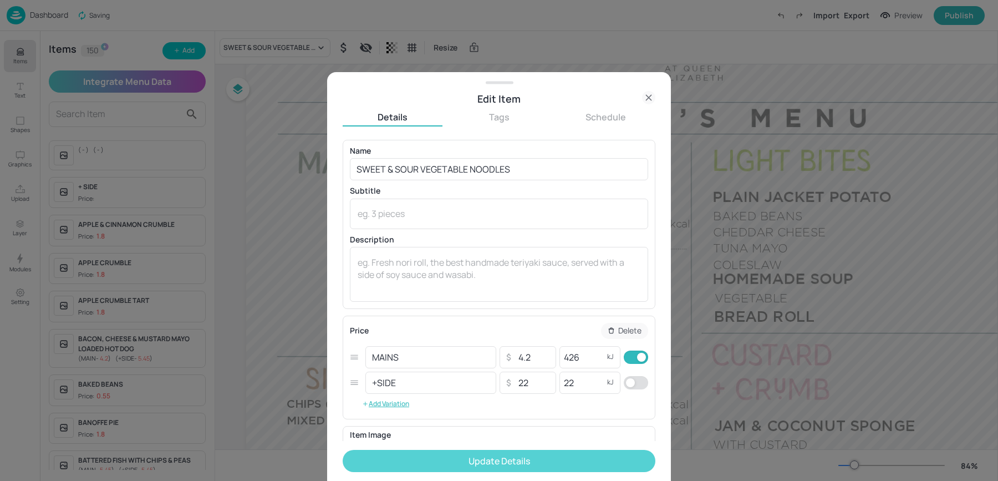
click at [525, 467] on button "Update Details" at bounding box center [499, 461] width 313 height 22
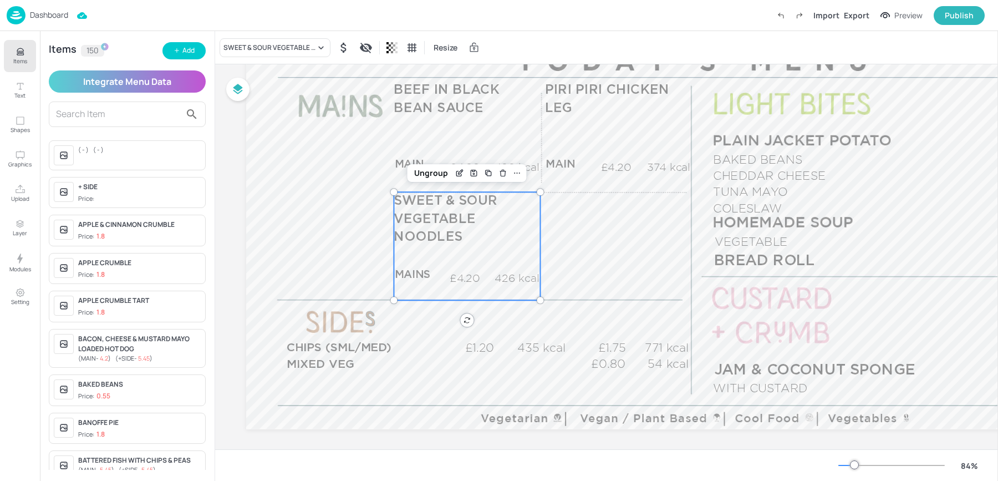
scroll to position [183, 0]
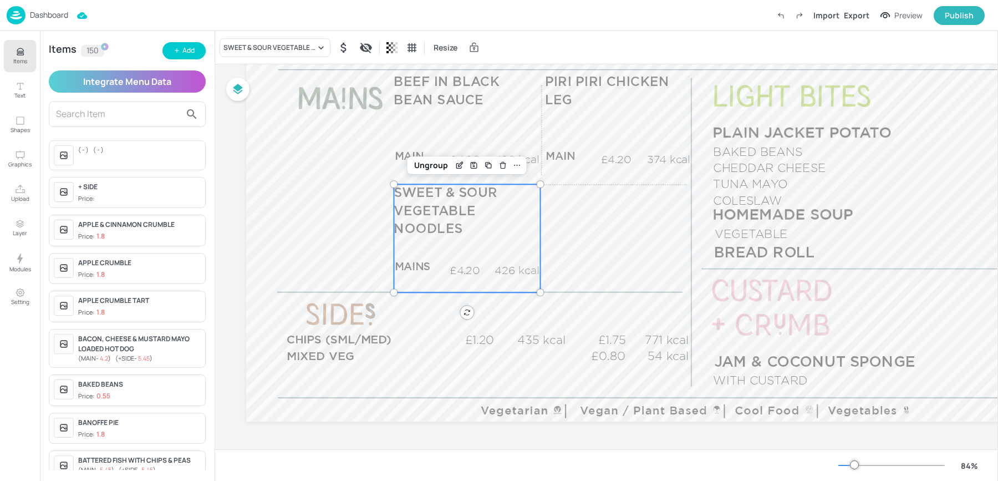
click at [335, 339] on span "CHIPS (SML/MED)" at bounding box center [339, 340] width 105 height 12
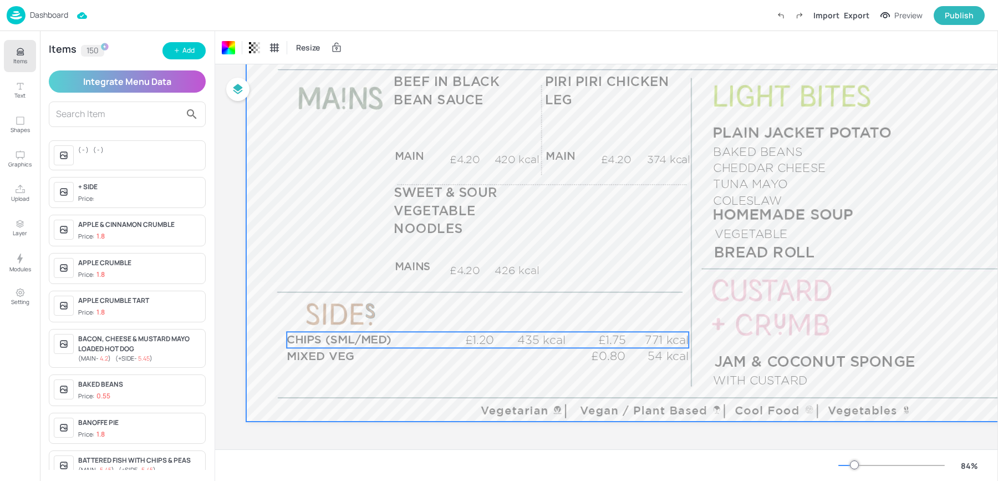
click at [335, 339] on span "CHIPS (SML/MED)" at bounding box center [339, 340] width 105 height 12
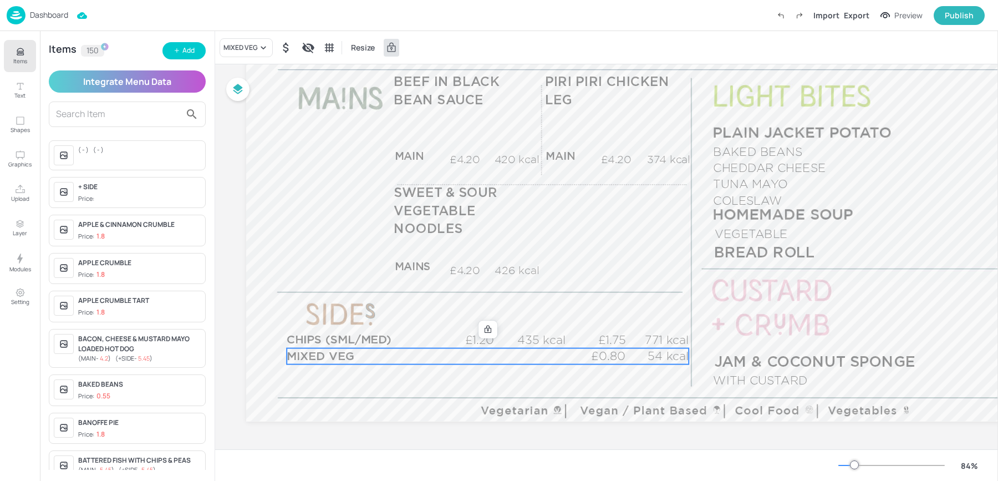
click at [349, 348] on p "MIXED VEG" at bounding box center [358, 356] width 142 height 16
click at [232, 54] on div "MIXED VEG" at bounding box center [246, 47] width 53 height 19
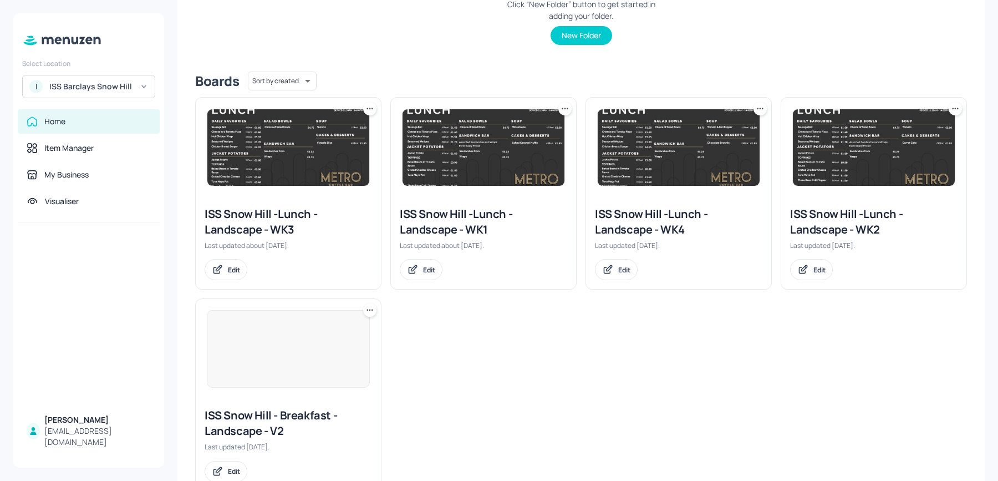
scroll to position [220, 0]
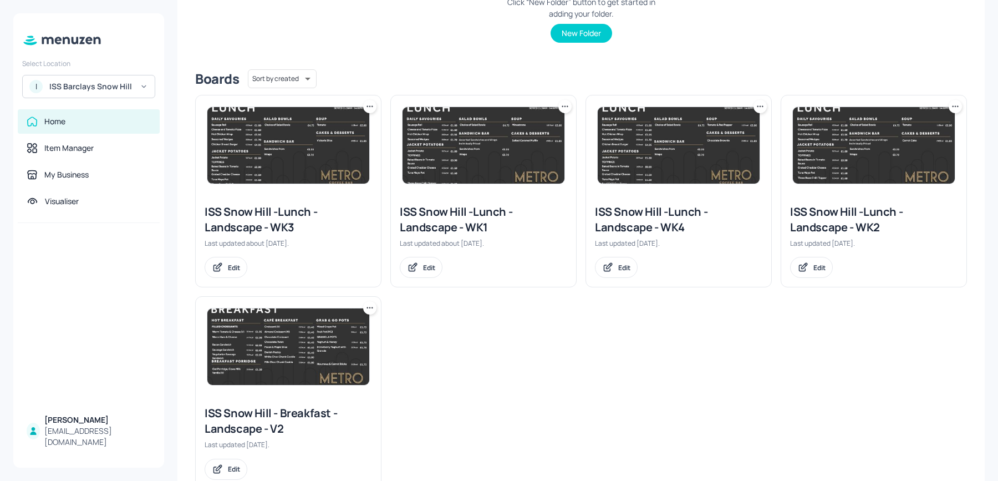
click at [275, 230] on div "ISS Snow Hill -Lunch - Landscape - WK3" at bounding box center [288, 219] width 167 height 31
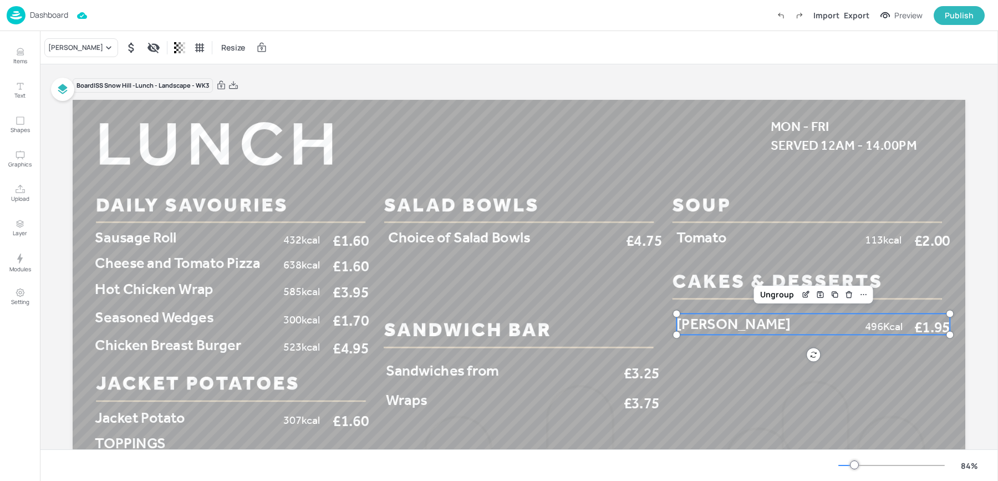
click at [714, 317] on span "[PERSON_NAME]" at bounding box center [733, 324] width 114 height 18
click at [65, 46] on div "[PERSON_NAME]" at bounding box center [75, 48] width 55 height 10
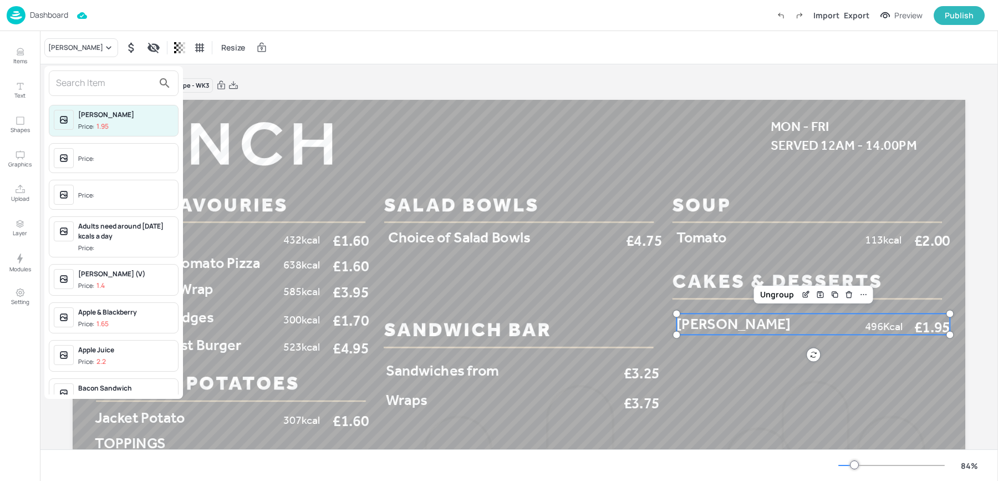
click at [67, 86] on input "text" at bounding box center [105, 83] width 98 height 18
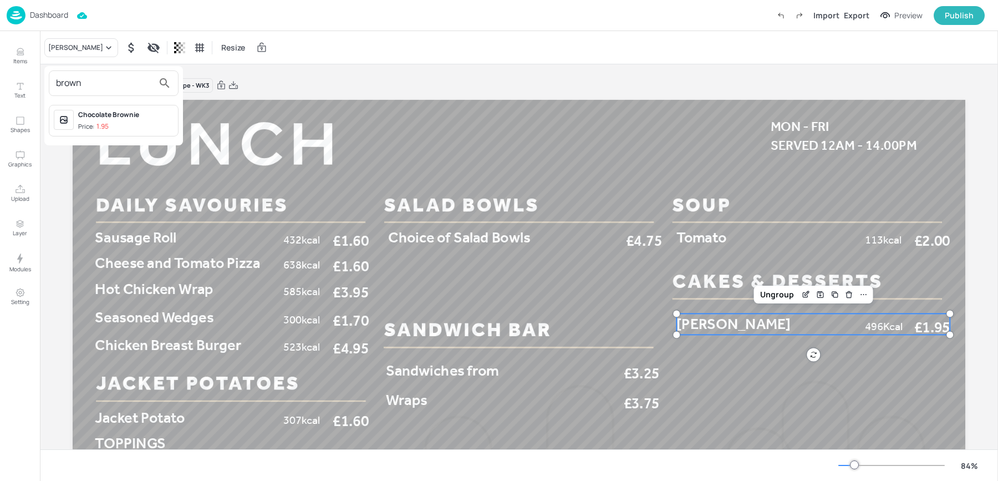
type input "brown"
click at [90, 122] on div "Price: 1.95" at bounding box center [93, 126] width 30 height 9
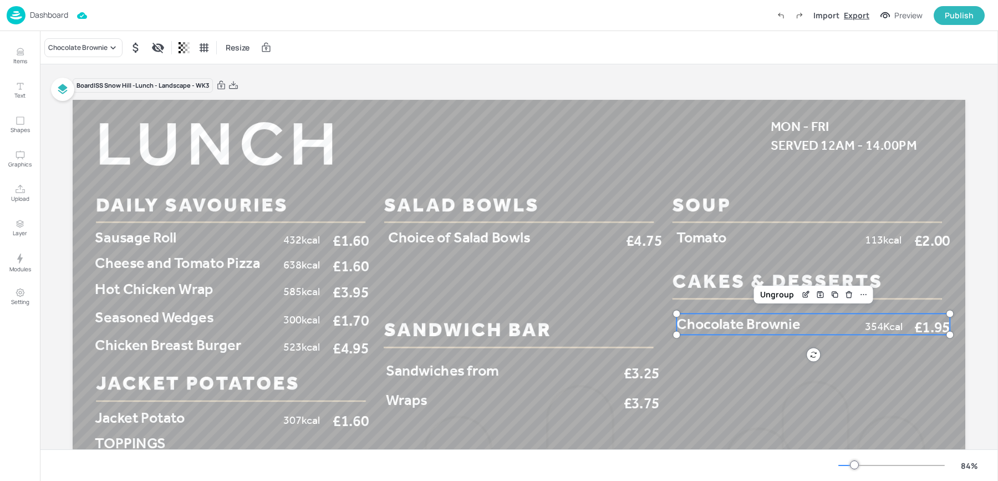
click at [851, 16] on div "Export" at bounding box center [857, 15] width 26 height 12
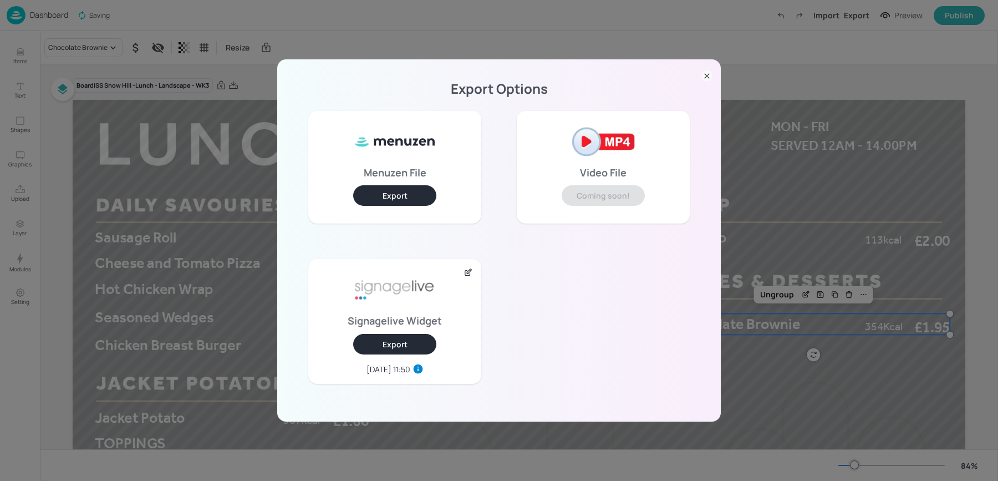
click at [389, 342] on button "Export" at bounding box center [394, 344] width 83 height 21
